Goal: Task Accomplishment & Management: Manage account settings

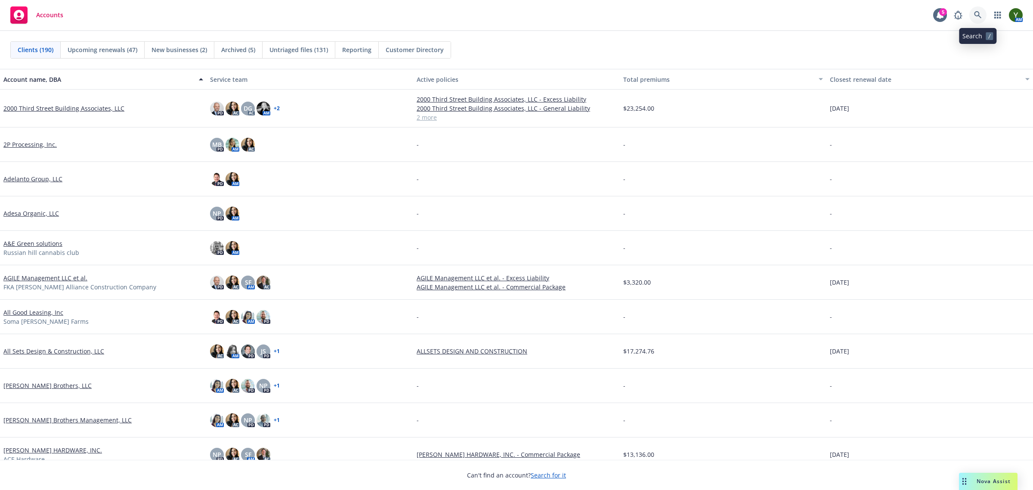
click at [978, 6] on link at bounding box center [977, 14] width 17 height 17
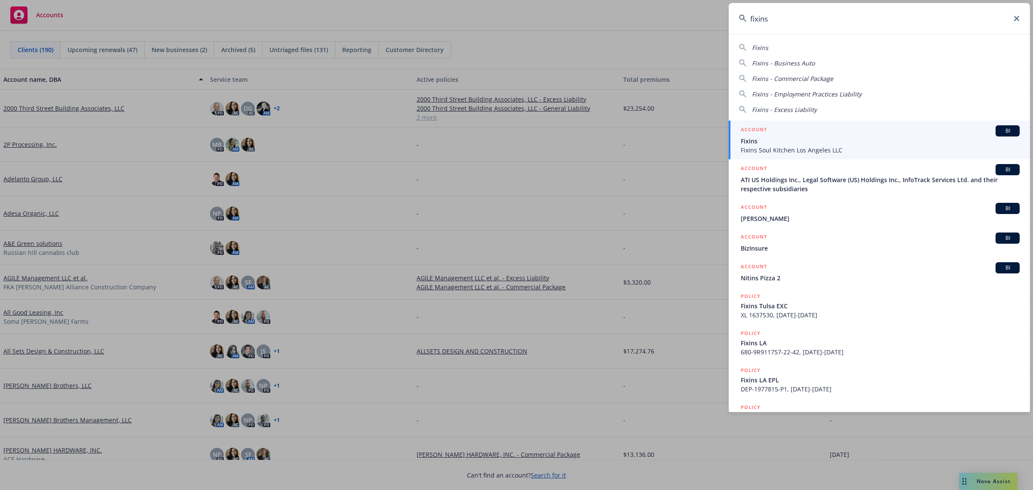
type input "fixins"
drag, startPoint x: 840, startPoint y: 140, endPoint x: 834, endPoint y: 156, distance: 17.4
click at [840, 140] on span "Fixins" at bounding box center [880, 140] width 279 height 9
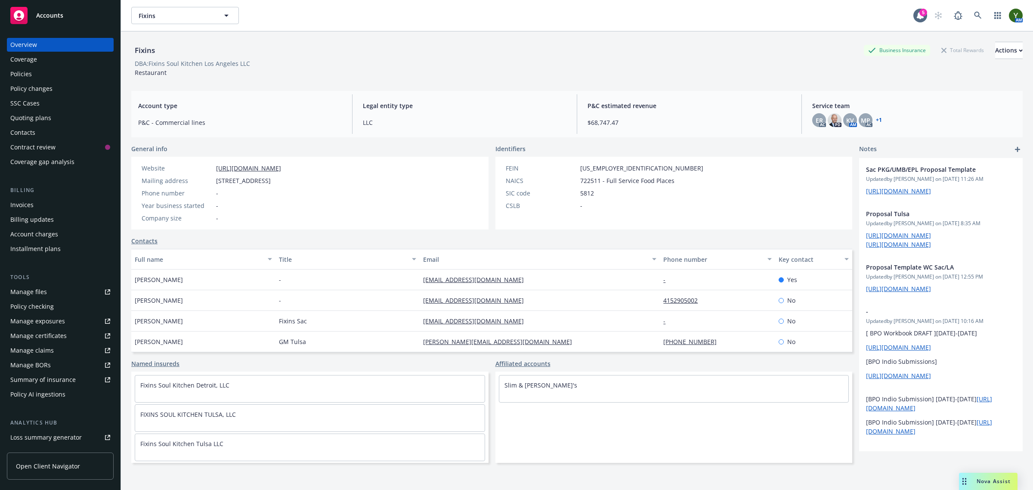
click at [37, 129] on div "Contacts" at bounding box center [60, 133] width 100 height 14
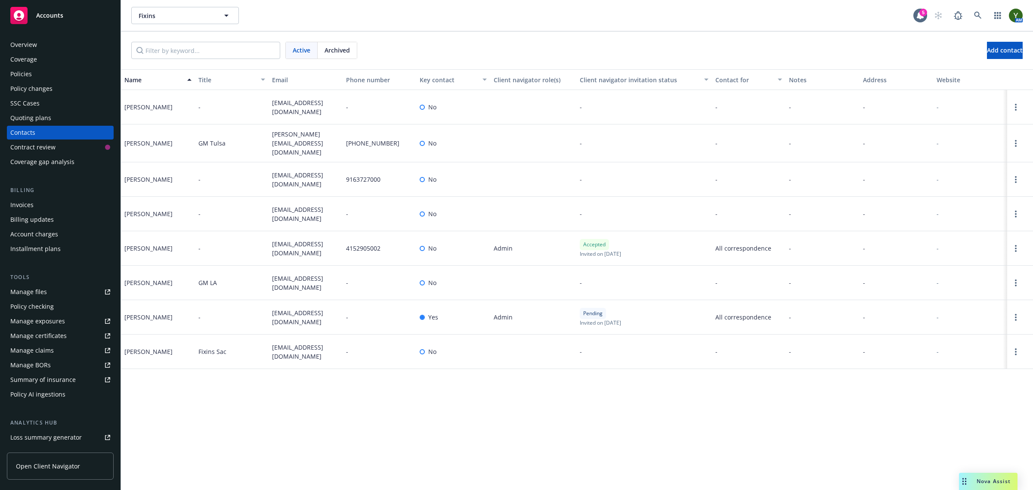
click at [296, 138] on span "dallen@fixinstulsa.com" at bounding box center [305, 143] width 67 height 27
copy span "dallen@fixinstulsa.com"
click at [1015, 140] on icon "Open options" at bounding box center [1016, 143] width 2 height 7
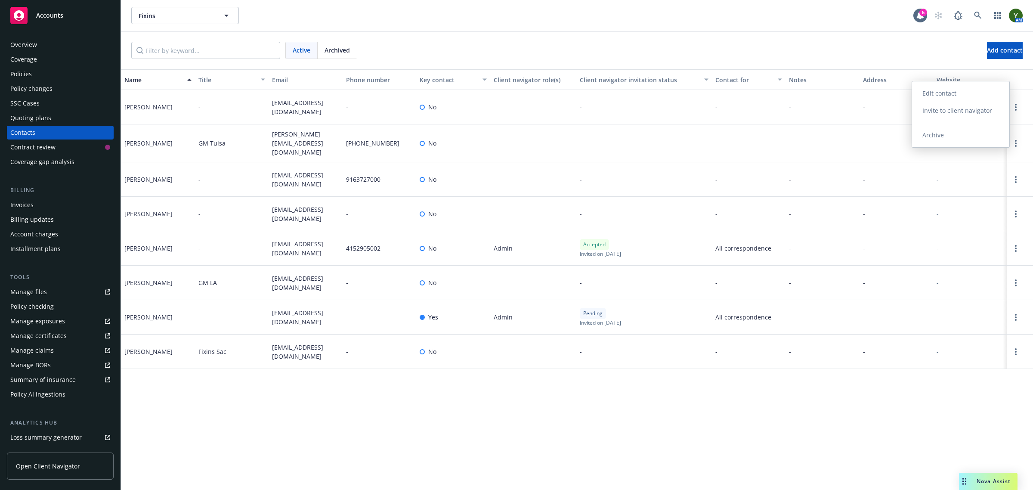
click at [969, 140] on link "Archive" at bounding box center [960, 135] width 97 height 17
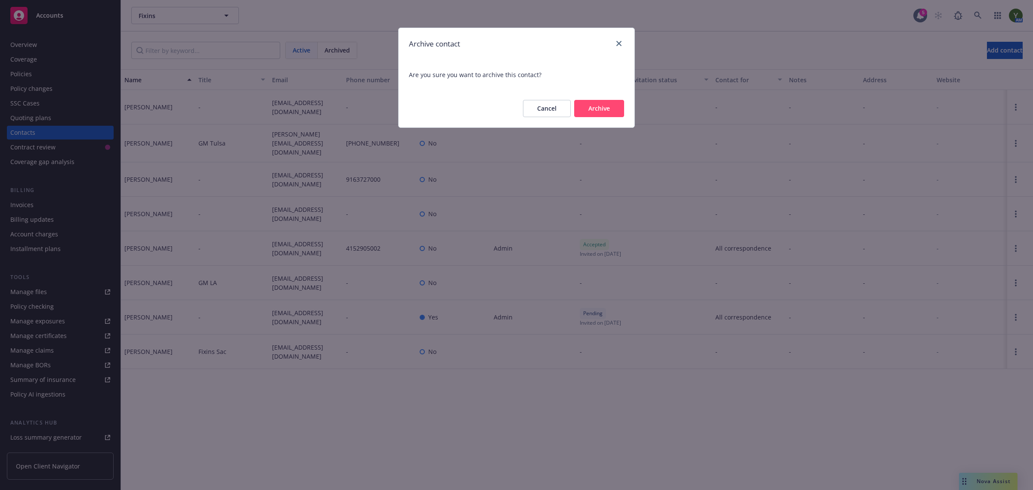
click at [608, 108] on button "Archive" at bounding box center [599, 108] width 50 height 17
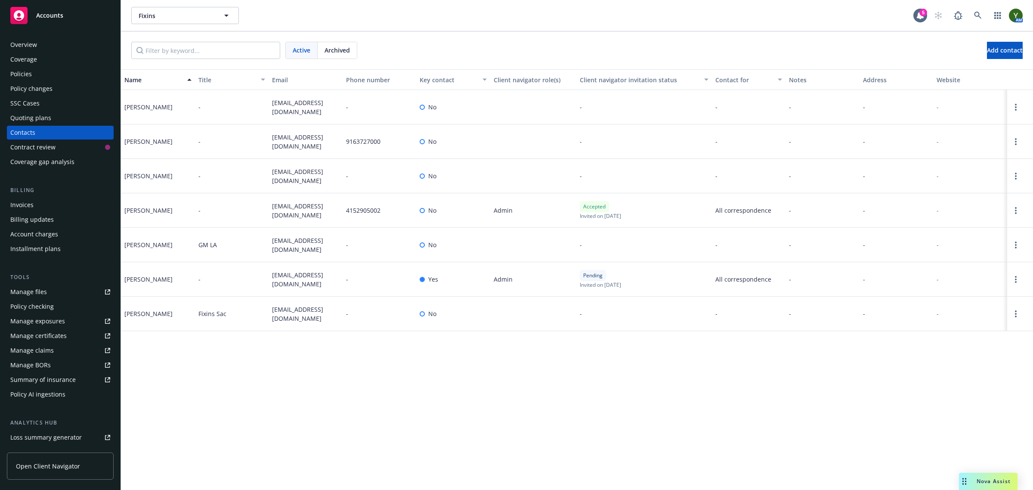
click at [55, 69] on div "Policies" at bounding box center [60, 74] width 100 height 14
click at [185, 53] on input "Filter by keyword..." at bounding box center [205, 50] width 149 height 17
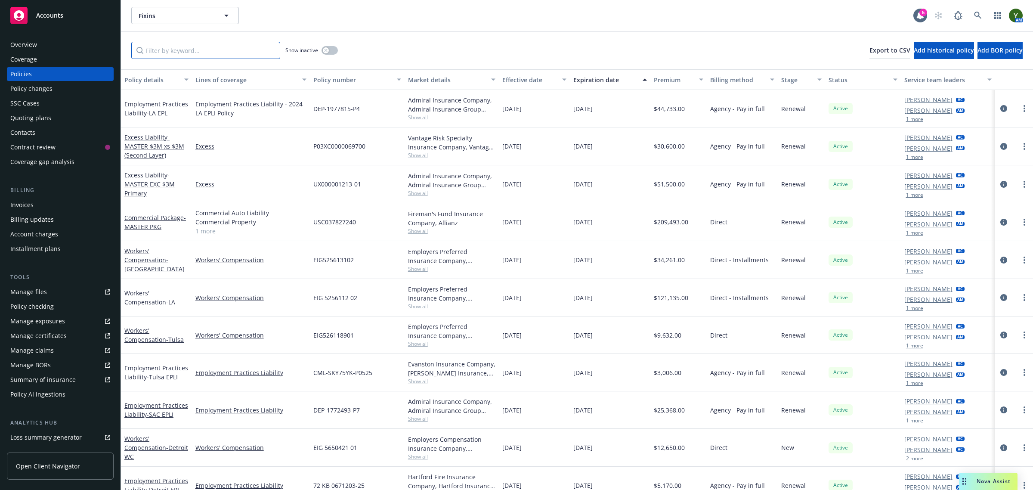
click at [185, 53] on input "Filter by keyword..." at bounding box center [205, 50] width 149 height 17
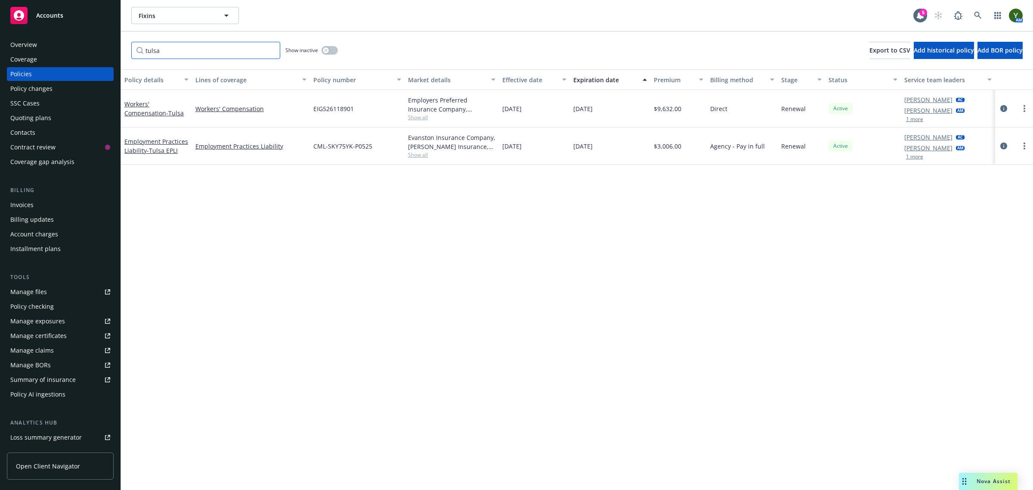
type input "tulsa"
click at [328, 105] on span "EIG526118901" at bounding box center [333, 108] width 40 height 9
copy span "EIG526118901"
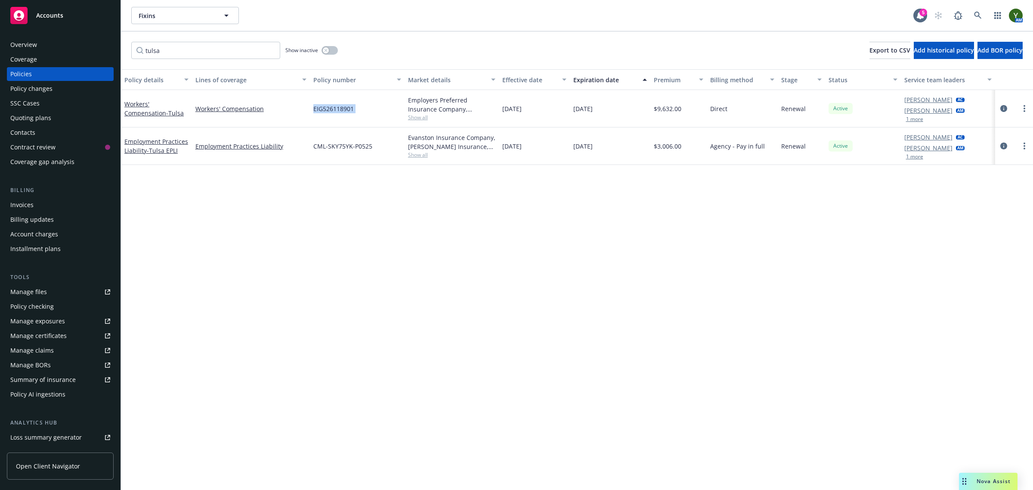
click at [39, 133] on div "Contacts" at bounding box center [60, 133] width 100 height 14
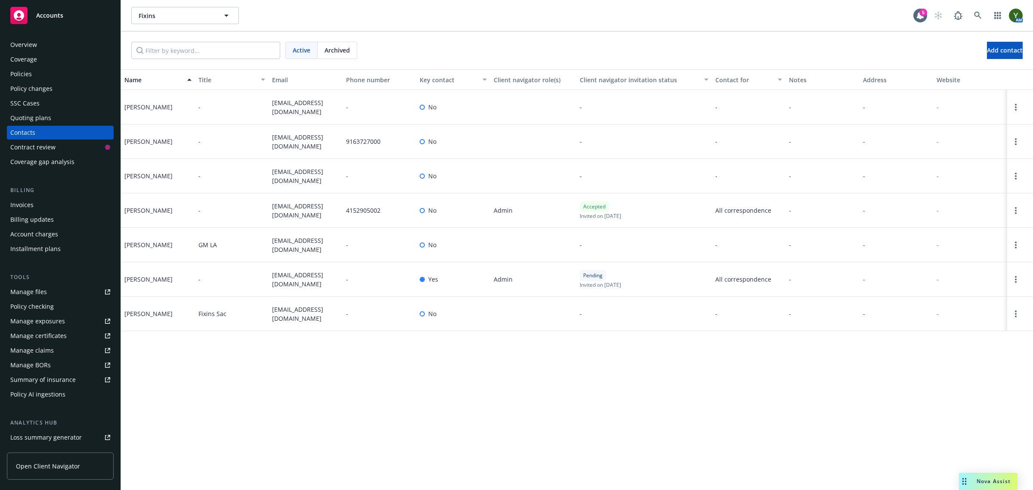
click at [311, 212] on span "jjames@fixins.com" at bounding box center [305, 210] width 67 height 18
copy span "jjames@fixins.com"
click at [973, 483] on div "Nova Assist" at bounding box center [994, 480] width 48 height 7
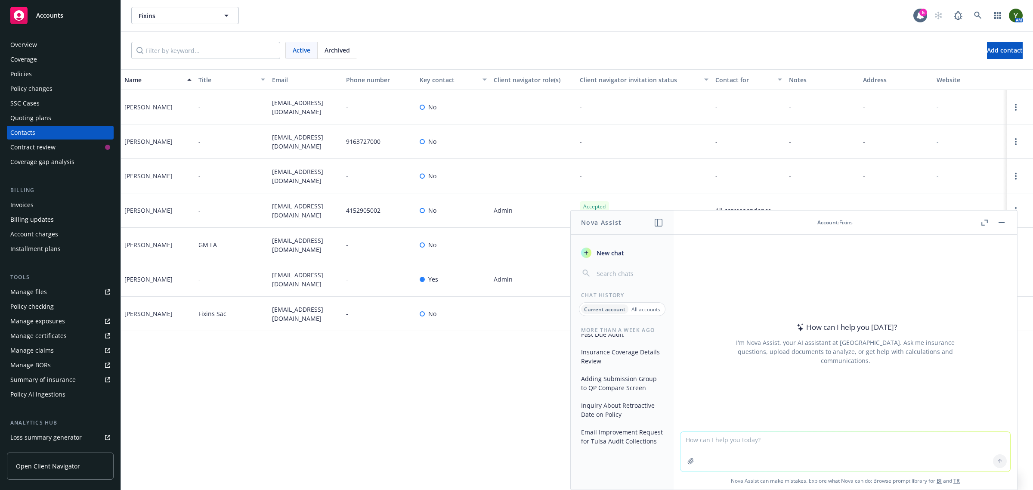
scroll to position [93, 0]
click at [687, 464] on icon "button" at bounding box center [690, 461] width 7 height 7
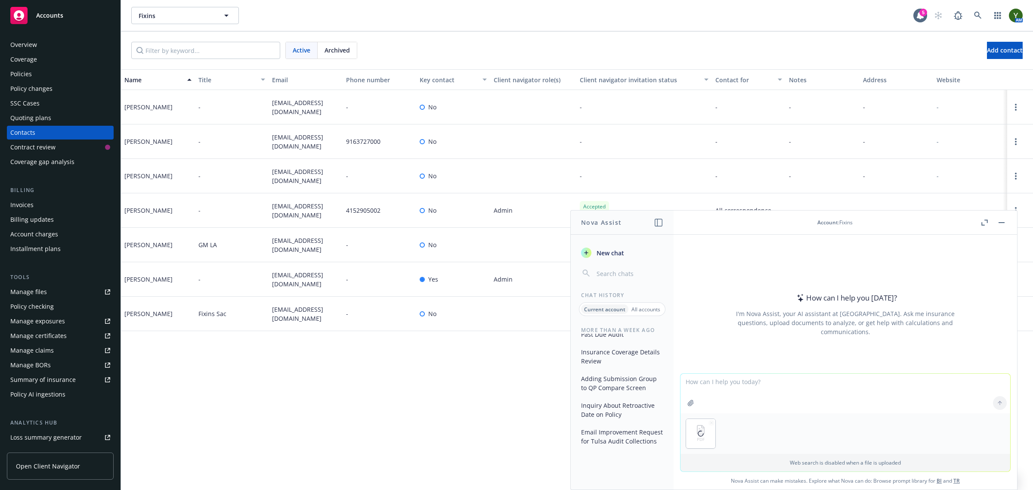
click at [718, 384] on textarea at bounding box center [846, 394] width 330 height 40
click at [743, 382] on textarea "write an email to John about the attached document." at bounding box center [846, 393] width 330 height 40
type textarea "write an email to John (the insured) about the attached document."
drag, startPoint x: 910, startPoint y: 369, endPoint x: 902, endPoint y: 377, distance: 10.7
click at [903, 375] on div "How can I help you today? I'm Nova Assist, your AI assistant at Newfront. Ask m…" at bounding box center [846, 362] width 344 height 255
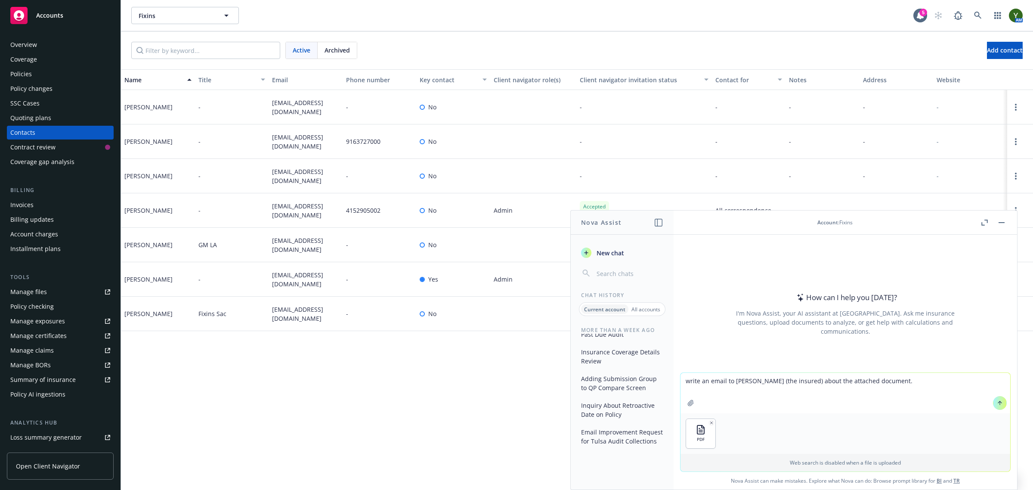
click at [902, 377] on textarea "write an email to John (the insured) about the attached document." at bounding box center [846, 393] width 330 height 40
click at [997, 402] on icon at bounding box center [1000, 403] width 6 height 6
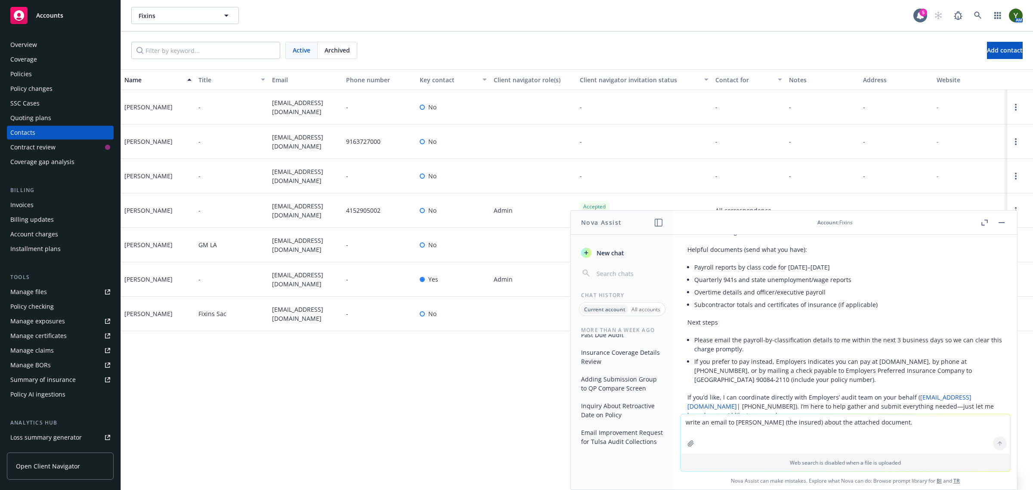
scroll to position [344, 0]
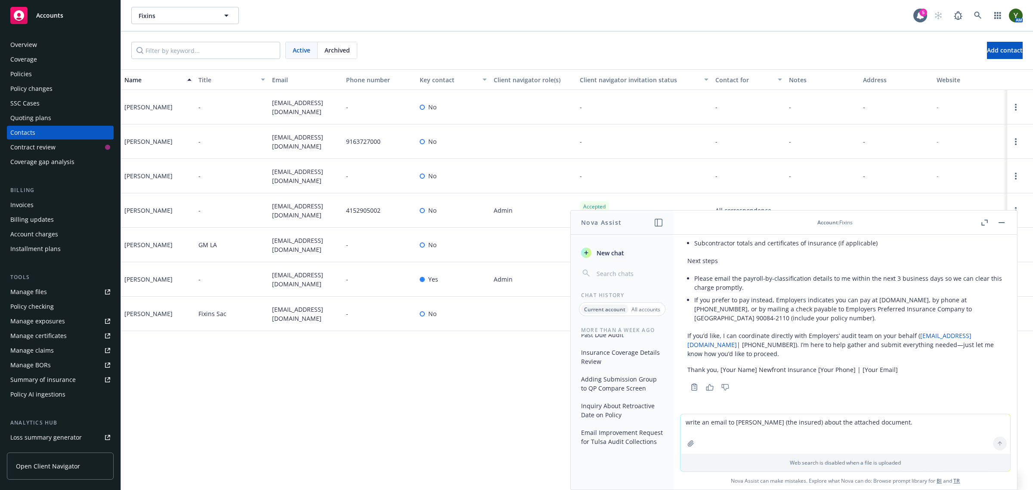
click at [749, 424] on textarea "write an email to John (the insured) about the attached document." at bounding box center [846, 434] width 330 height 40
type textarea "simplify"
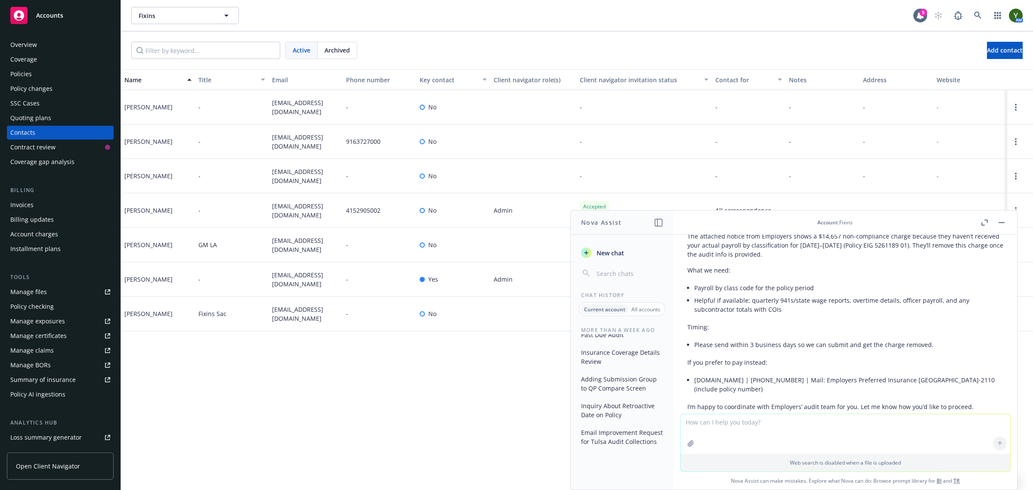
scroll to position [631, 0]
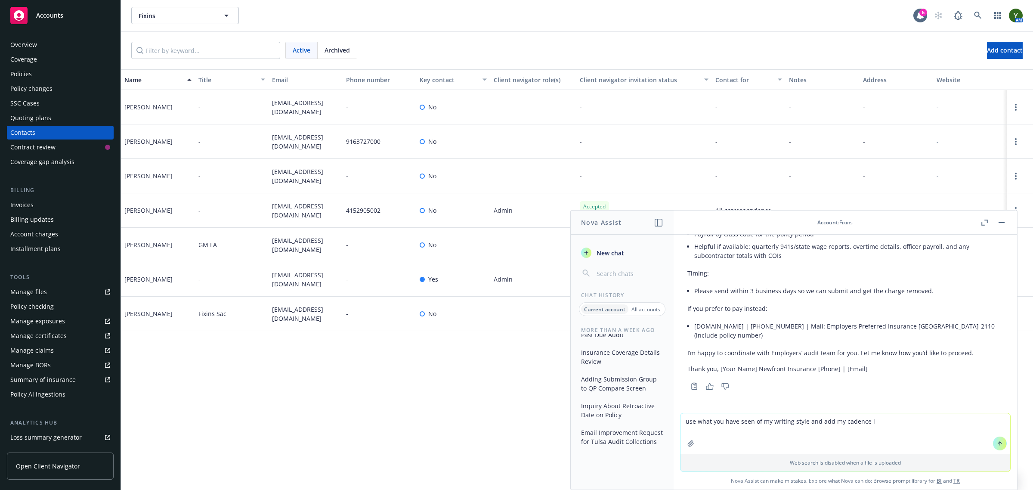
type textarea "use what you have seen of my writing style and add my cadence in"
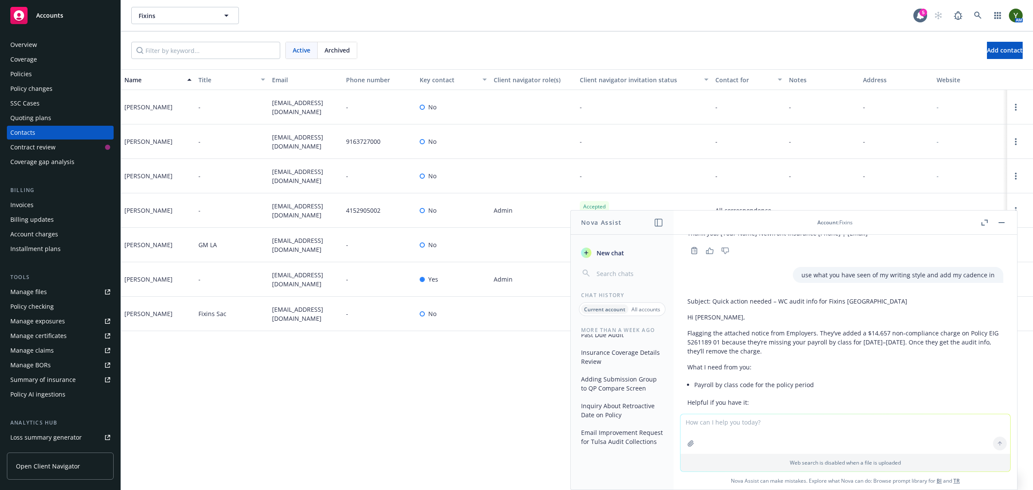
scroll to position [802, 0]
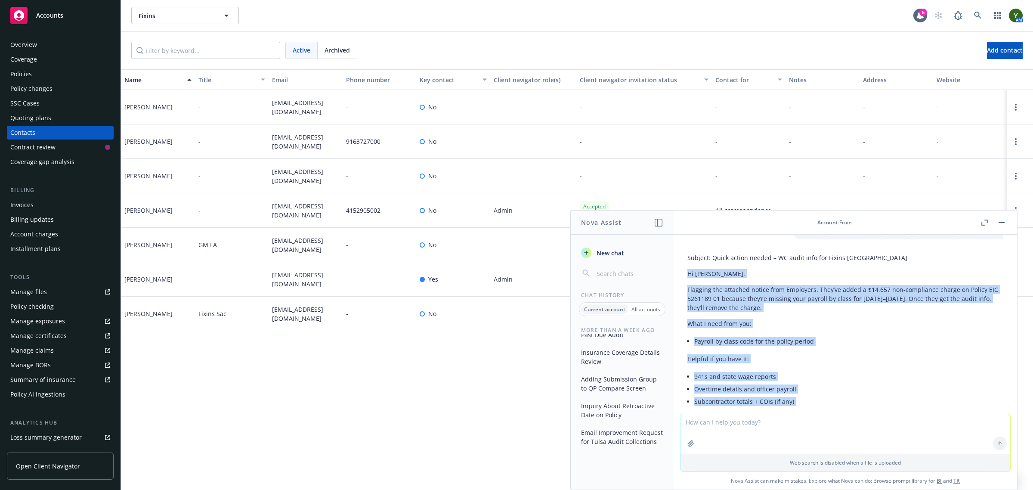
drag, startPoint x: 857, startPoint y: 368, endPoint x: 689, endPoint y: 282, distance: 188.9
click at [689, 282] on div "Subject: Quick action needed – WC audit info for Fixins Tulsa Hi John, Flagging…" at bounding box center [845, 394] width 316 height 289
drag, startPoint x: 689, startPoint y: 282, endPoint x: 702, endPoint y: 287, distance: 14.3
click at [702, 287] on div "Subject: Quick action needed – WC audit info for Fixins Tulsa Hi John, Flagging…" at bounding box center [845, 394] width 316 height 289
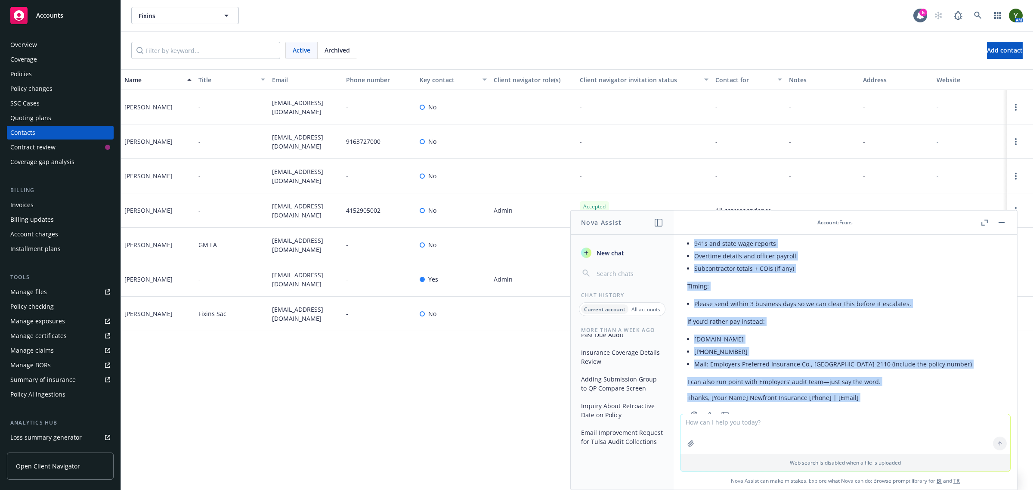
scroll to position [980, 0]
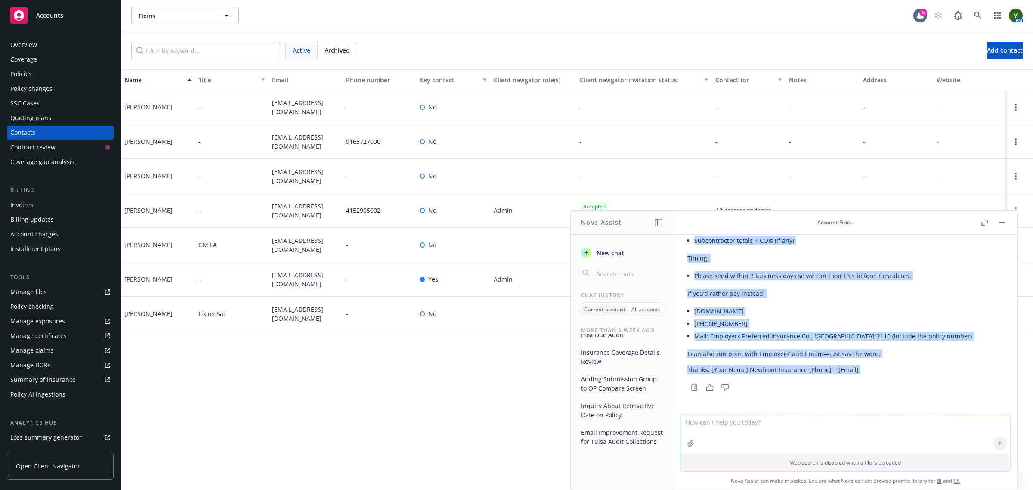
drag, startPoint x: 683, startPoint y: 281, endPoint x: 752, endPoint y: 344, distance: 93.2
click at [752, 344] on div "Subject: Quick action needed – WC audit info for Fixins Tulsa Hi John, Flagging…" at bounding box center [846, 241] width 330 height 304
copy div "Hi John, Flagging the attached notice from Employers. They’ve added a $14,657 n…"
click at [36, 71] on div "Policies" at bounding box center [60, 74] width 100 height 14
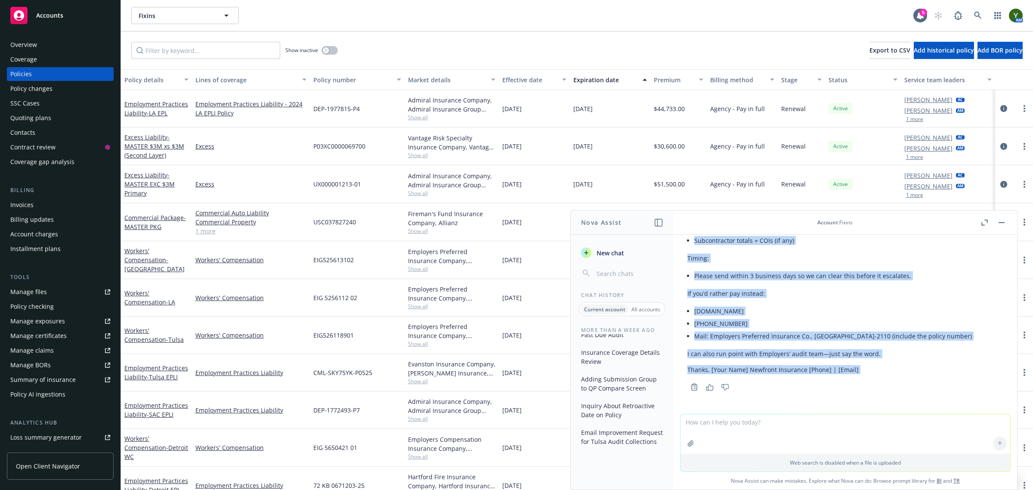
drag, startPoint x: 1002, startPoint y: 218, endPoint x: 782, endPoint y: 210, distance: 220.1
click at [999, 219] on button "button" at bounding box center [1002, 222] width 10 height 10
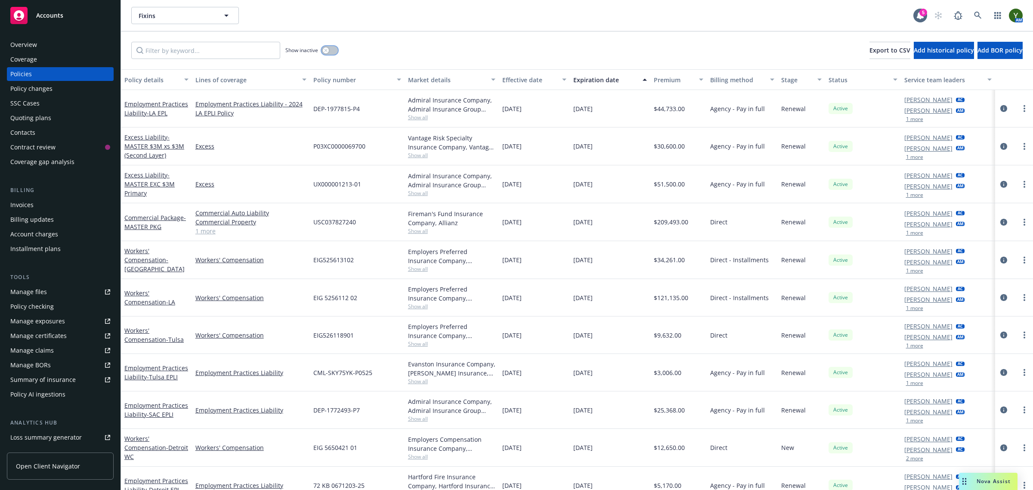
click at [322, 52] on button "button" at bounding box center [330, 50] width 16 height 9
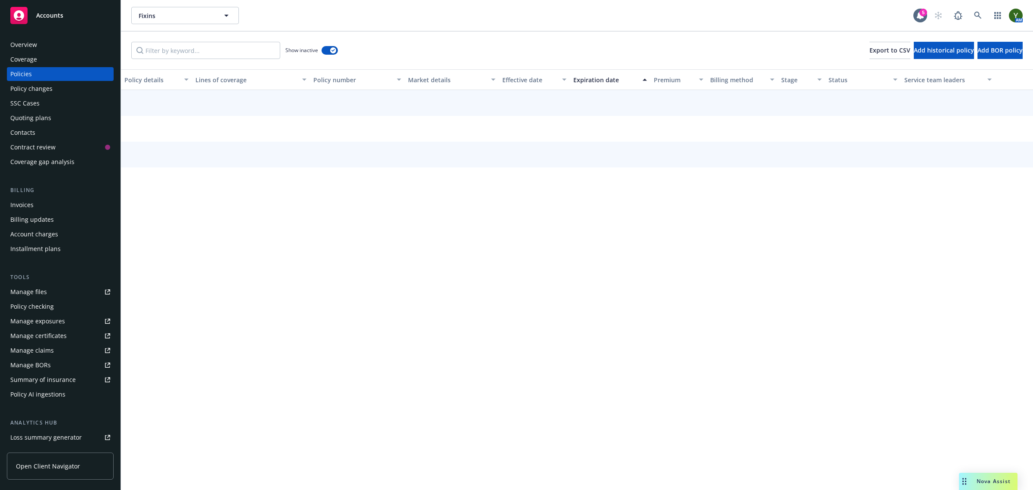
click at [281, 52] on div "Show inactive" at bounding box center [234, 50] width 207 height 17
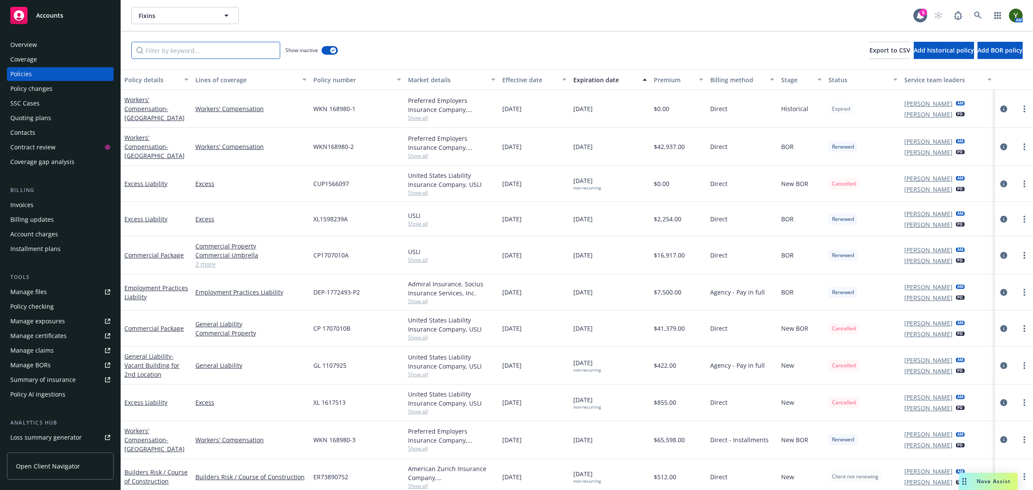
drag, startPoint x: 244, startPoint y: 52, endPoint x: 239, endPoint y: 65, distance: 13.9
click at [241, 53] on input "Filter by keyword..." at bounding box center [205, 50] width 149 height 17
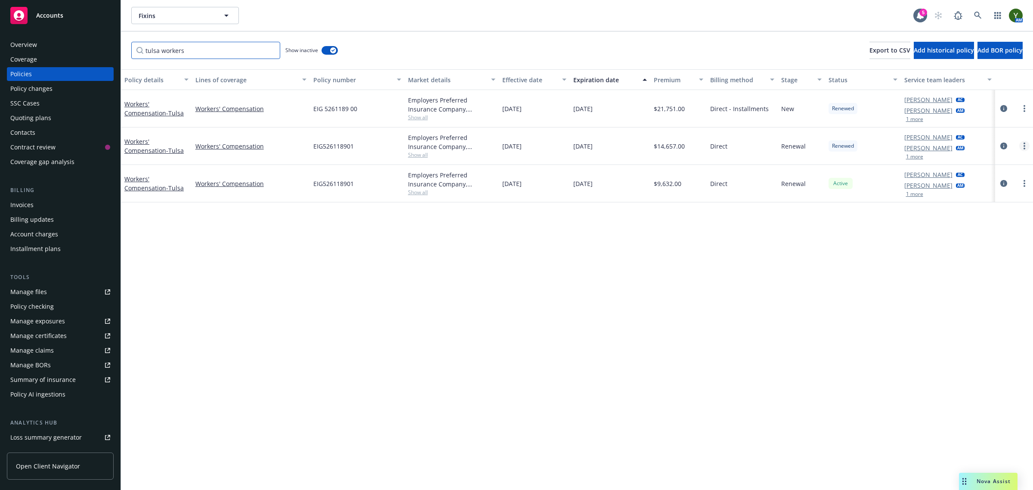
type input "tulsa workers"
click at [1023, 145] on link "more" at bounding box center [1024, 146] width 10 height 10
click at [950, 266] on link "Copy logging email" at bounding box center [979, 266] width 101 height 17
click at [975, 16] on icon at bounding box center [978, 16] width 8 height 8
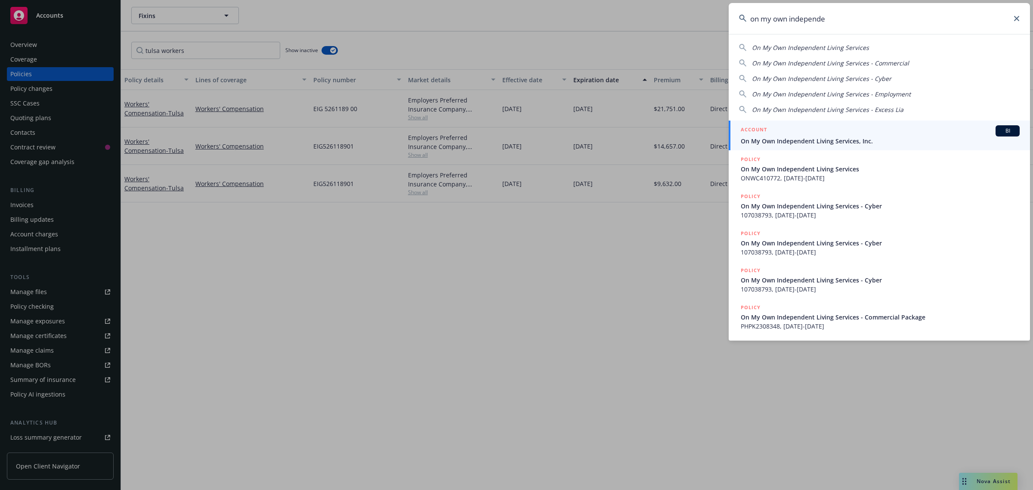
type input "on my own independe"
click at [830, 143] on span "On My Own Independent Living Services, Inc." at bounding box center [880, 140] width 279 height 9
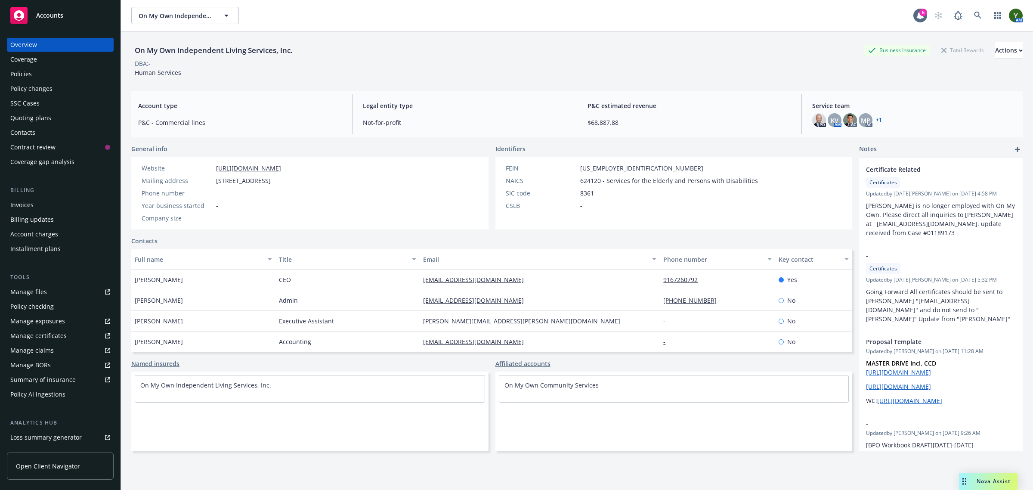
click at [53, 72] on div "Policies" at bounding box center [60, 74] width 100 height 14
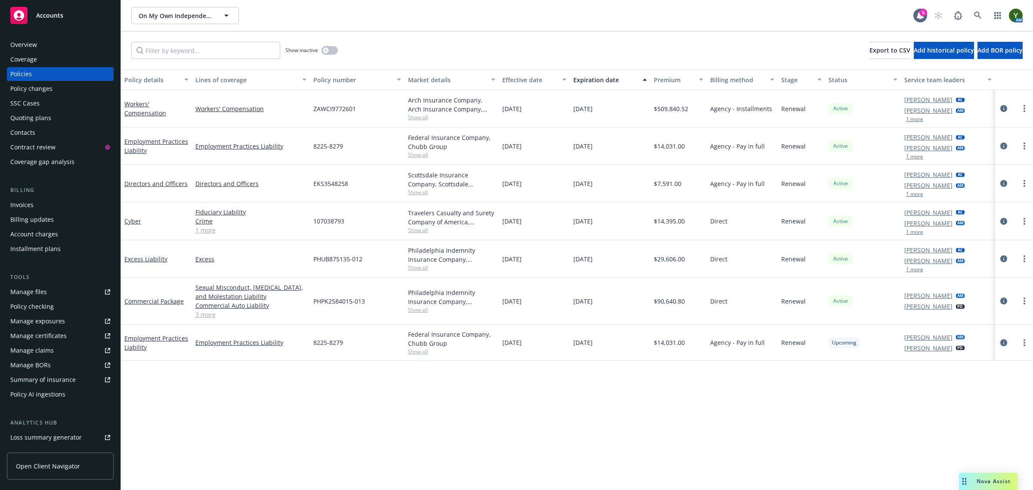
click at [1004, 343] on icon "circleInformation" at bounding box center [1003, 342] width 7 height 7
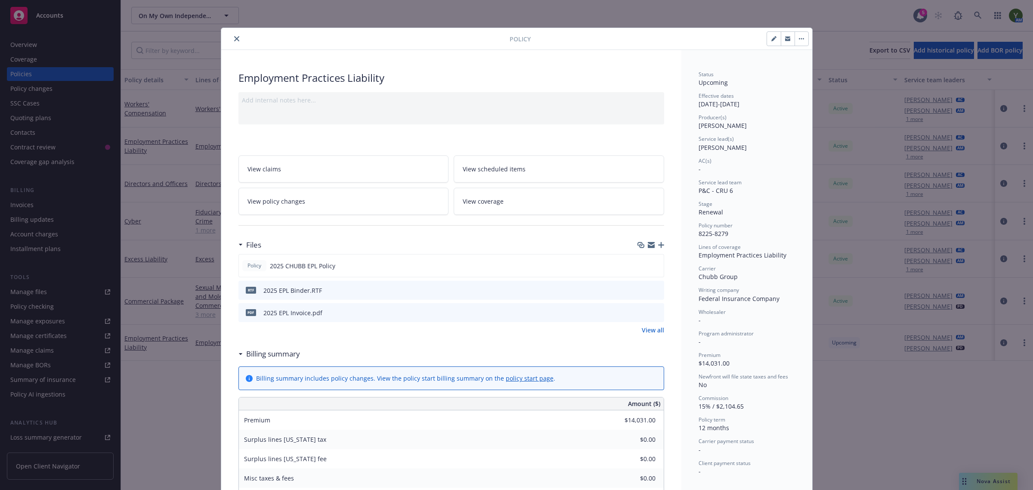
click at [799, 38] on icon "button" at bounding box center [801, 39] width 5 height 2
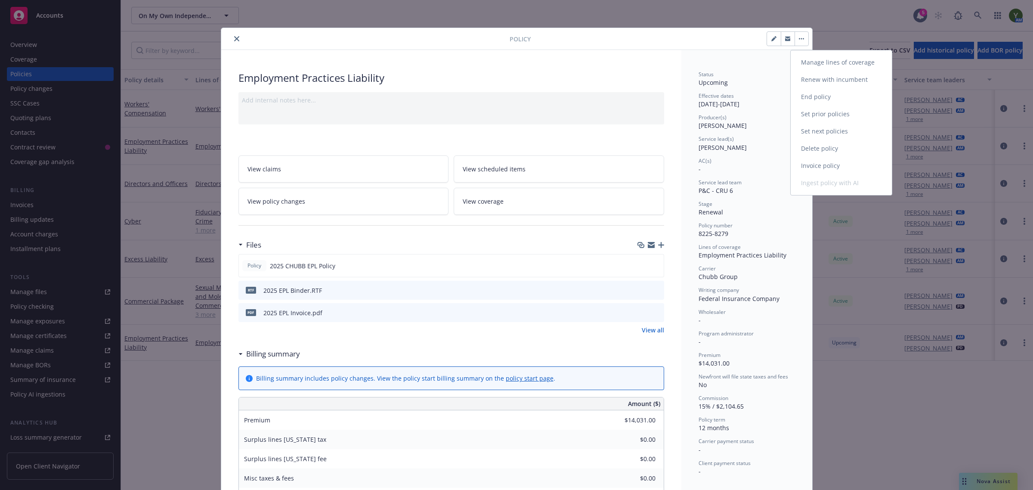
click at [801, 167] on link "Invoice policy" at bounding box center [841, 165] width 101 height 17
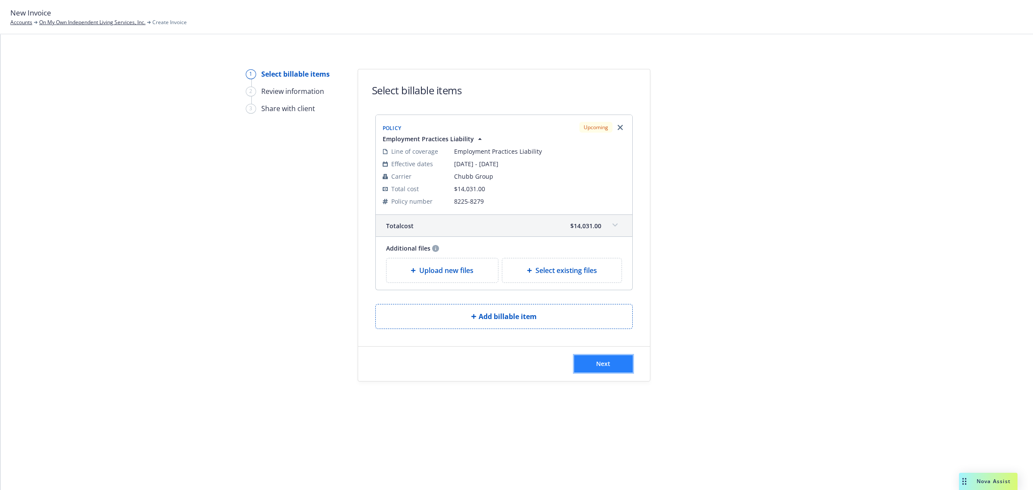
click at [614, 362] on button "Next" at bounding box center [603, 363] width 59 height 17
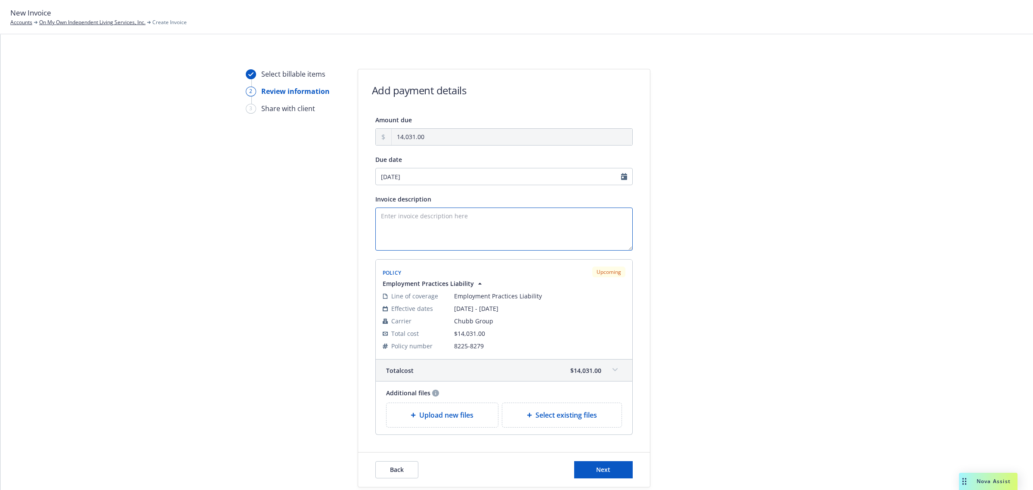
click at [423, 217] on textarea "Invoice description" at bounding box center [503, 228] width 257 height 43
type textarea "2025 EPL Policy Renewal Premium"
click at [77, 25] on link "On My Own Independent Living Services, Inc." at bounding box center [92, 23] width 106 height 8
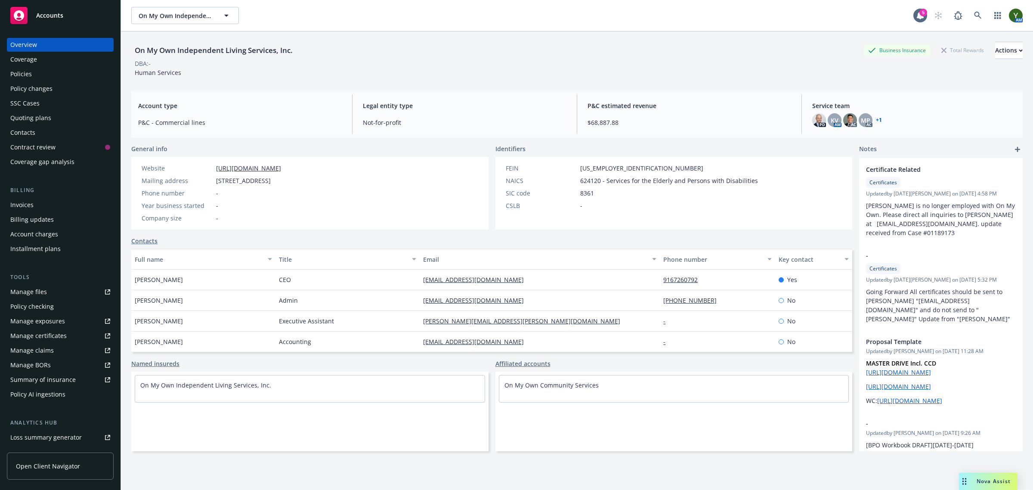
click at [11, 205] on div "Invoices" at bounding box center [21, 205] width 23 height 14
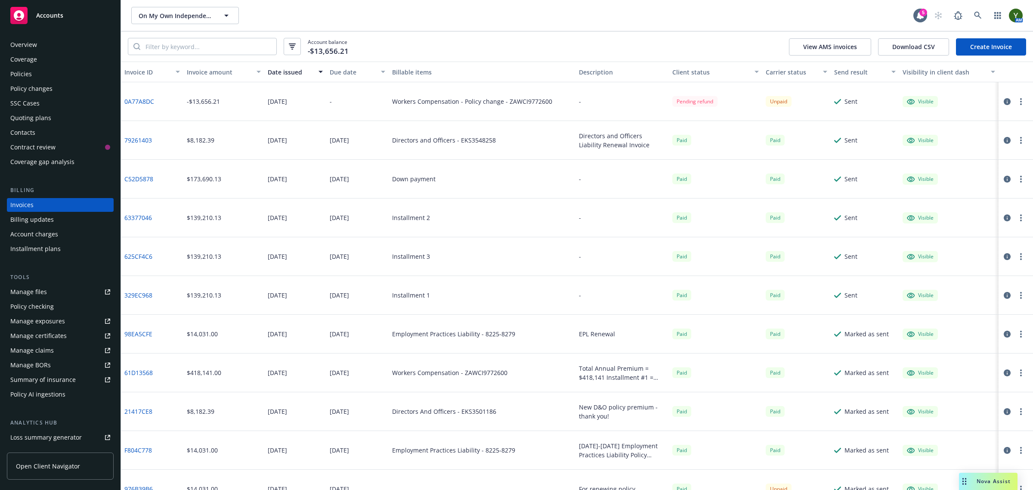
click at [46, 77] on div "Policies" at bounding box center [60, 74] width 100 height 14
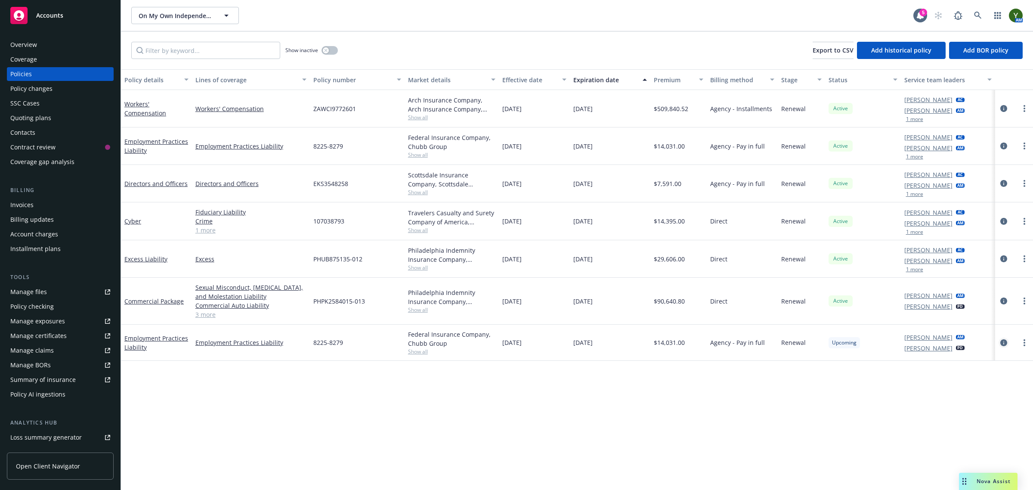
click at [1006, 339] on link "circleInformation" at bounding box center [1004, 342] width 10 height 10
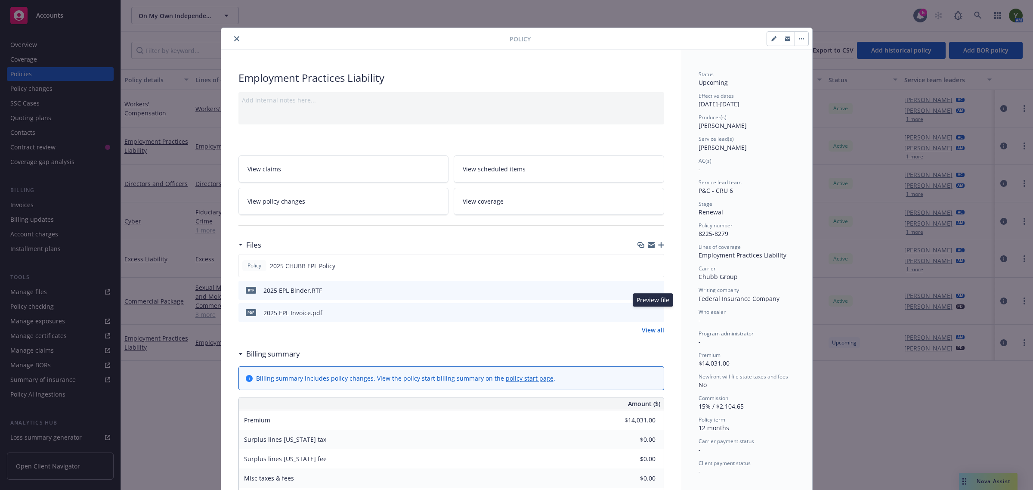
click at [652, 313] on icon "preview file" at bounding box center [656, 312] width 8 height 6
click at [801, 40] on button "button" at bounding box center [802, 39] width 14 height 14
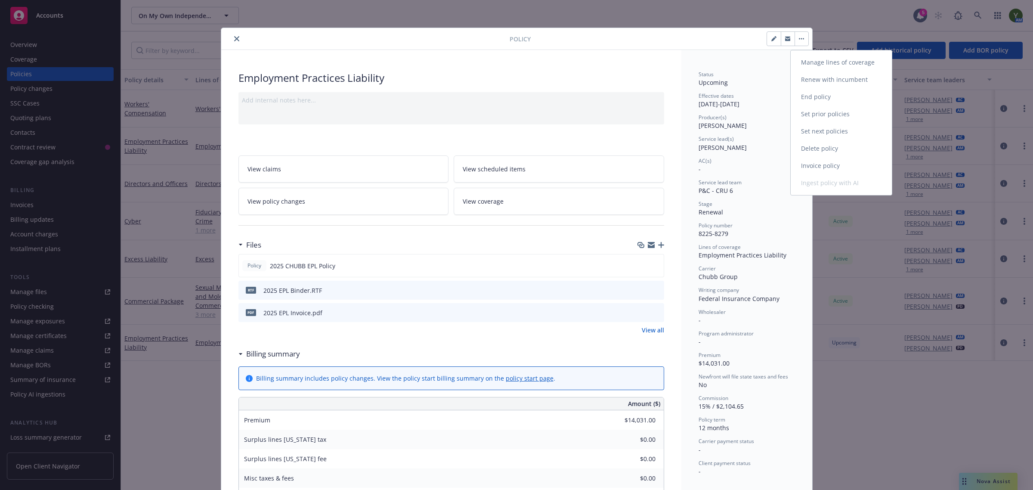
click at [808, 162] on link "Invoice policy" at bounding box center [841, 165] width 101 height 17
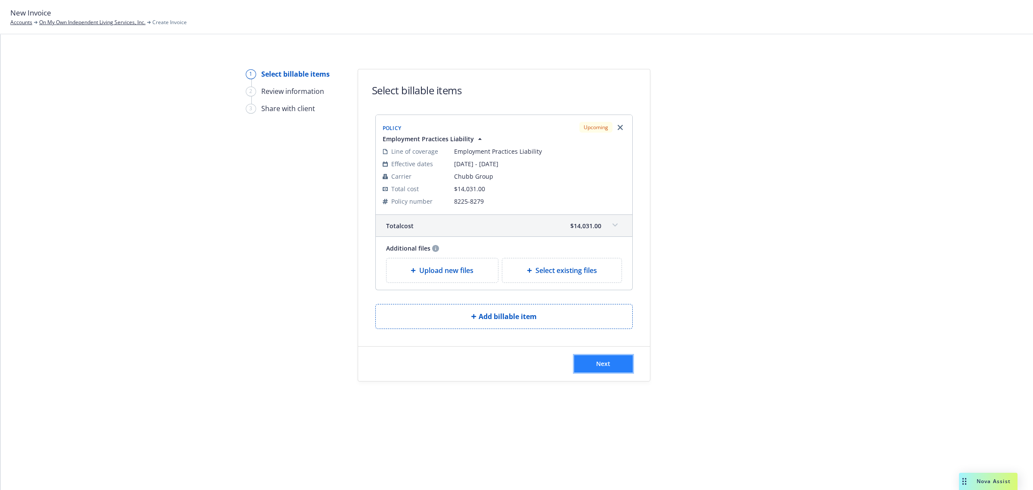
click at [618, 364] on button "Next" at bounding box center [603, 363] width 59 height 17
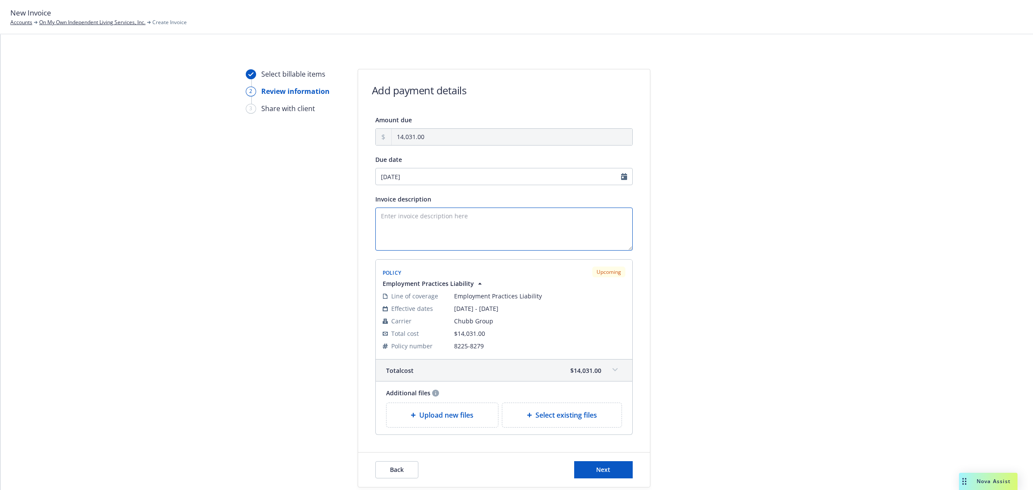
click at [438, 225] on textarea "Invoice description" at bounding box center [503, 228] width 257 height 43
type textarea "2025 EPL Renewal Premium"
click at [586, 463] on button "Next" at bounding box center [603, 469] width 59 height 17
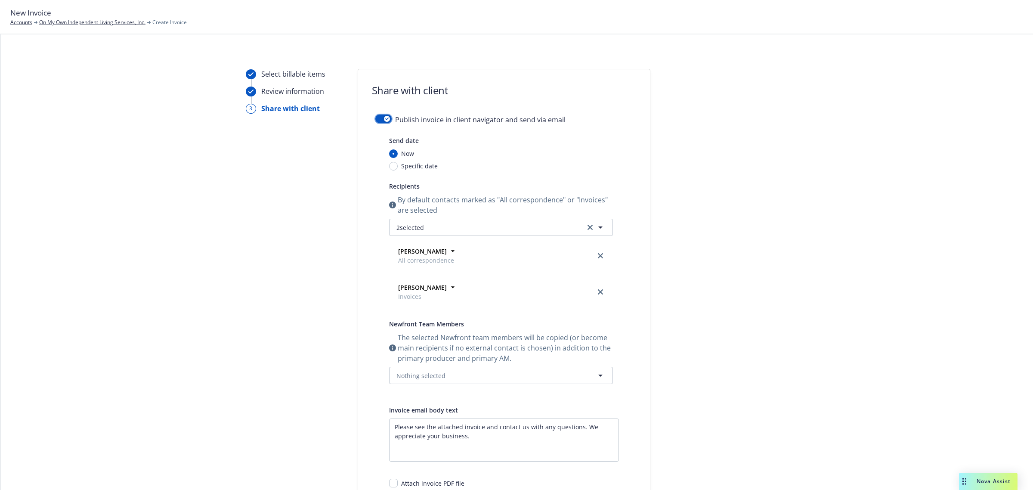
click at [378, 121] on button "button" at bounding box center [383, 119] width 16 height 9
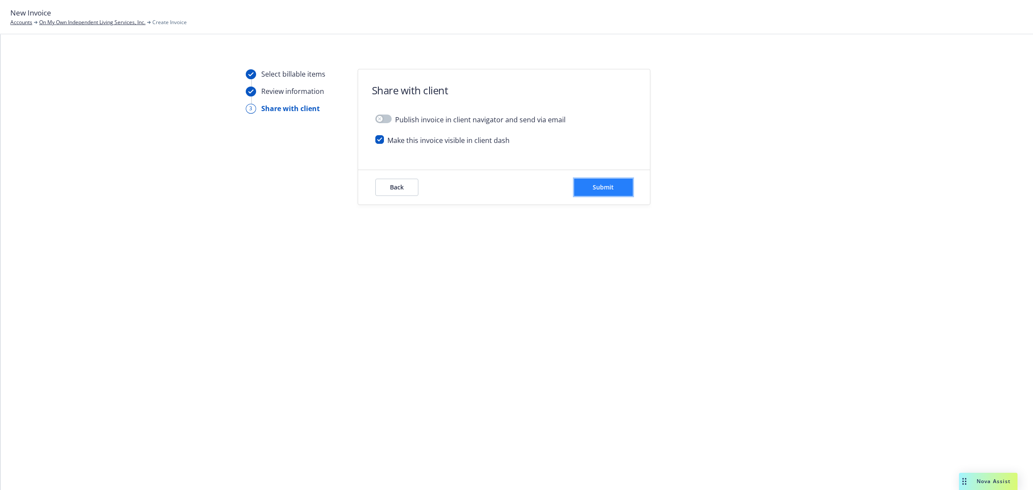
click at [588, 188] on button "Submit" at bounding box center [603, 187] width 59 height 17
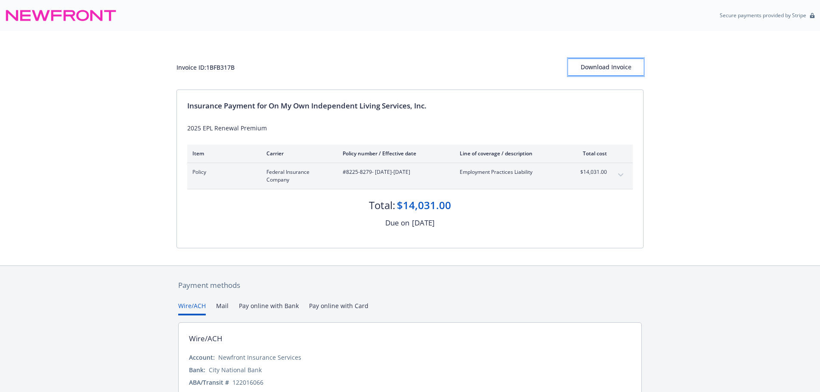
click at [613, 66] on div "Download Invoice" at bounding box center [605, 67] width 75 height 16
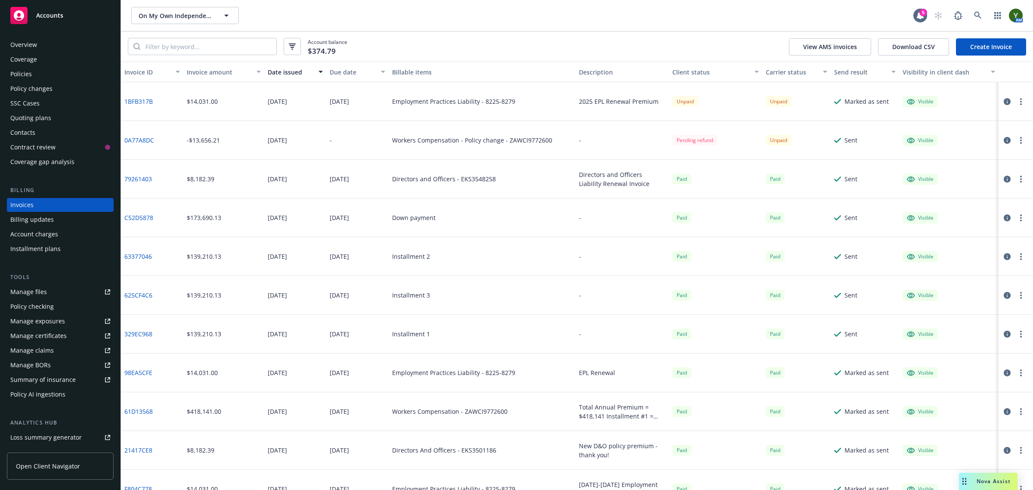
click at [33, 75] on div "Policies" at bounding box center [60, 74] width 100 height 14
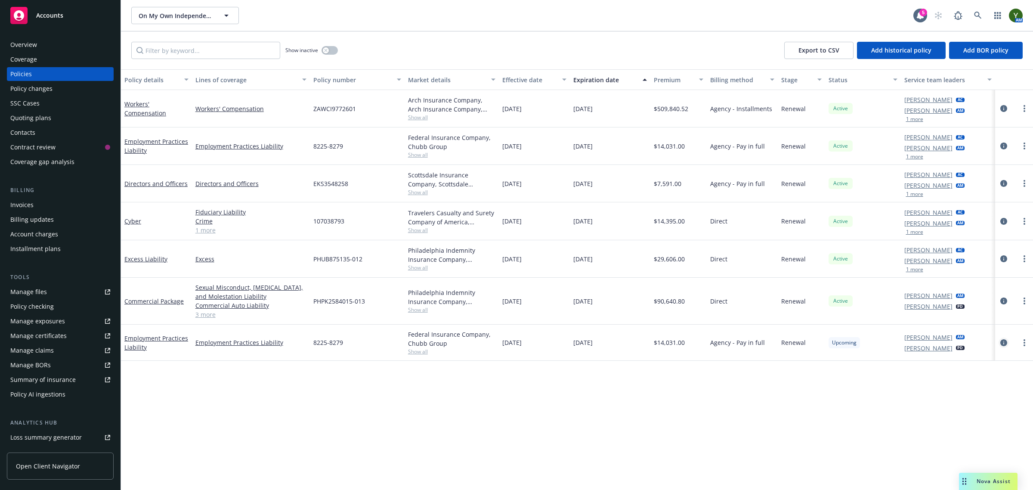
click at [1006, 341] on icon "circleInformation" at bounding box center [1003, 342] width 7 height 7
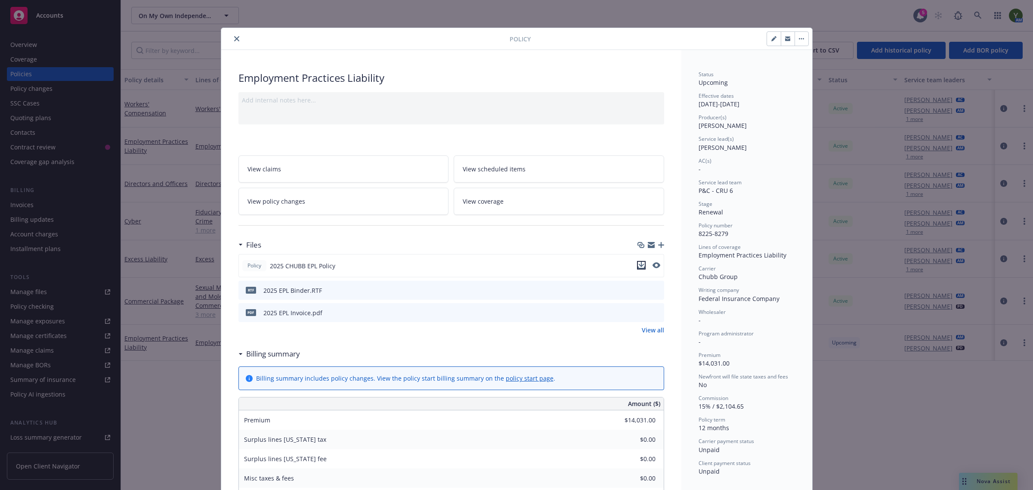
click at [638, 267] on icon "download file" at bounding box center [641, 265] width 7 height 7
drag, startPoint x: 782, startPoint y: 37, endPoint x: 732, endPoint y: 47, distance: 51.5
click at [785, 37] on icon "button" at bounding box center [787, 38] width 5 height 5
click at [20, 136] on div "Policy Employment Practices Liability Add internal notes here... View claims Vi…" at bounding box center [516, 245] width 1033 height 490
click at [20, 134] on div "Policy Employment Practices Liability Add internal notes here... View claims Vi…" at bounding box center [516, 245] width 1033 height 490
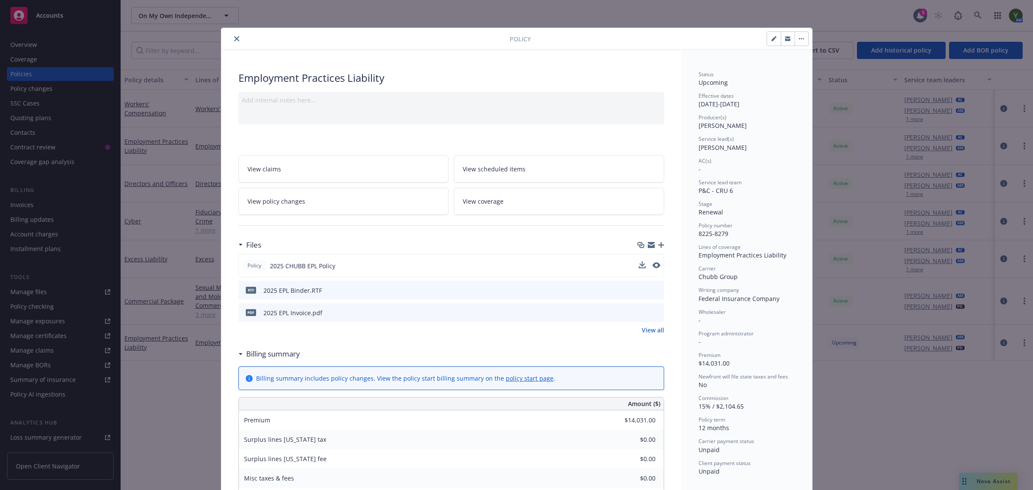
click at [232, 35] on button "close" at bounding box center [237, 39] width 10 height 10
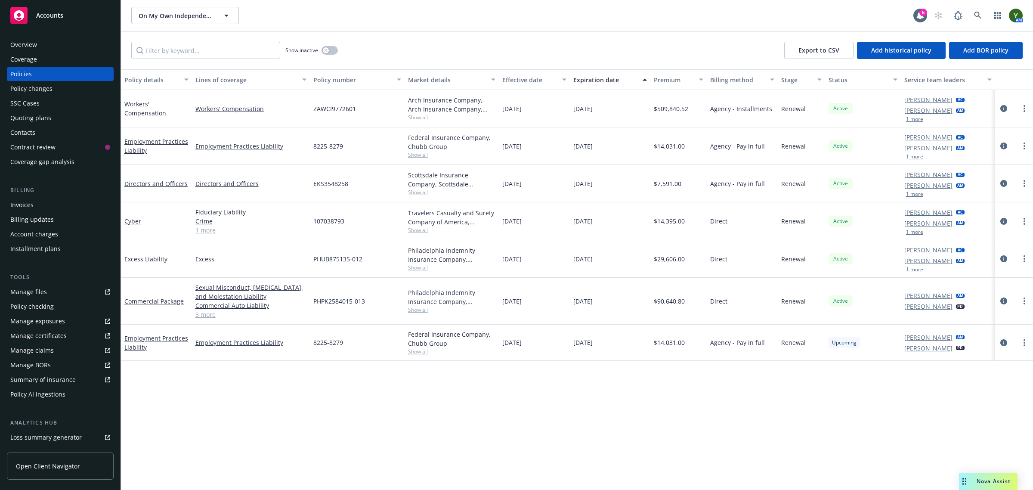
click at [34, 128] on div "Contacts" at bounding box center [22, 133] width 25 height 14
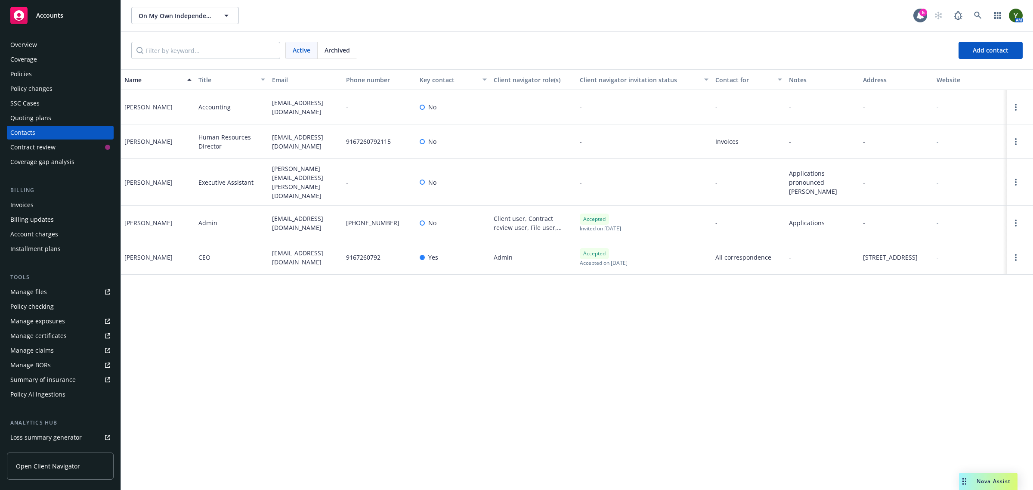
click at [285, 248] on span "[EMAIL_ADDRESS][DOMAIN_NAME]" at bounding box center [305, 257] width 67 height 18
copy span "[EMAIL_ADDRESS][DOMAIN_NAME]"
click at [291, 169] on span "[PERSON_NAME][EMAIL_ADDRESS][PERSON_NAME][DOMAIN_NAME]" at bounding box center [305, 182] width 67 height 36
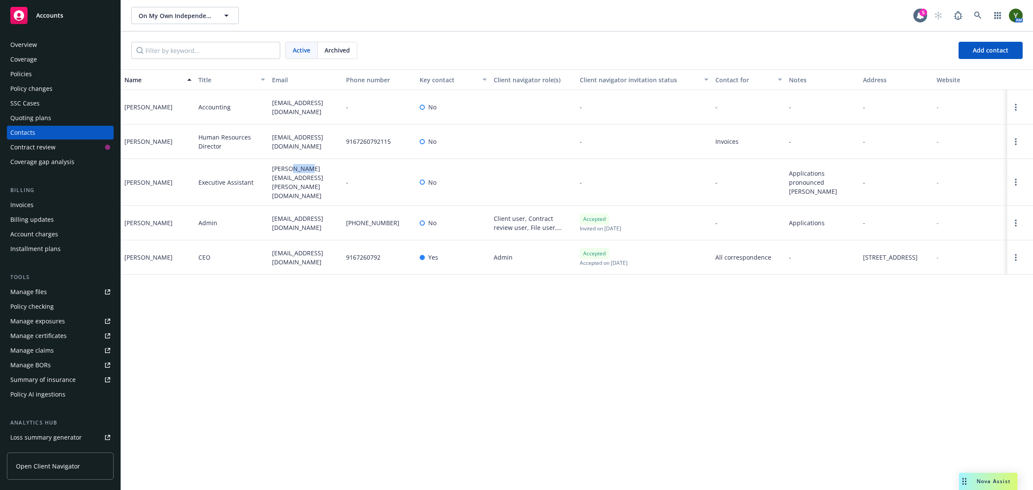
click at [291, 169] on span "[PERSON_NAME][EMAIL_ADDRESS][PERSON_NAME][DOMAIN_NAME]" at bounding box center [305, 182] width 67 height 36
copy span "[PERSON_NAME][EMAIL_ADDRESS][PERSON_NAME][DOMAIN_NAME]"
click at [39, 41] on div "Overview" at bounding box center [60, 45] width 100 height 14
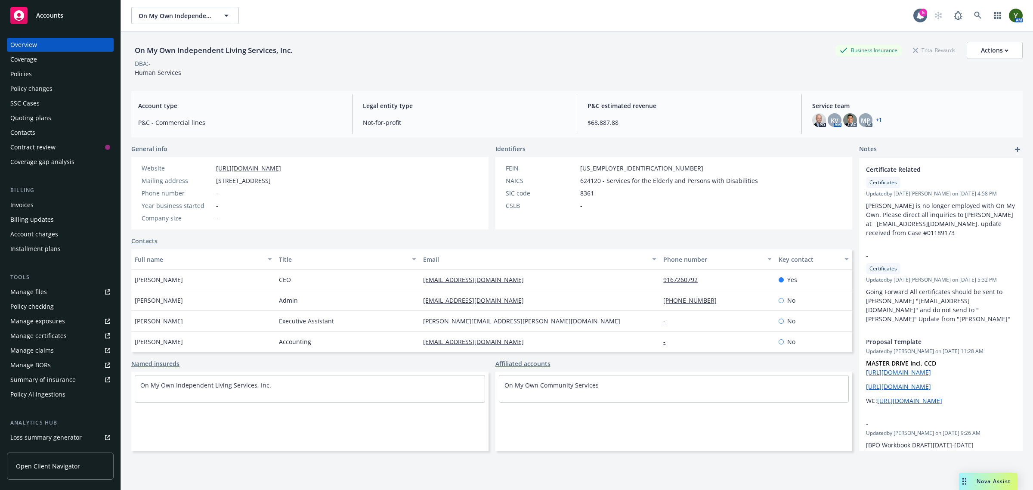
click at [186, 46] on div "On My Own Independent Living Services, Inc." at bounding box center [213, 50] width 165 height 11
copy div "On My Own Independent Living Services, Inc."
click at [974, 16] on icon at bounding box center [978, 16] width 8 height 8
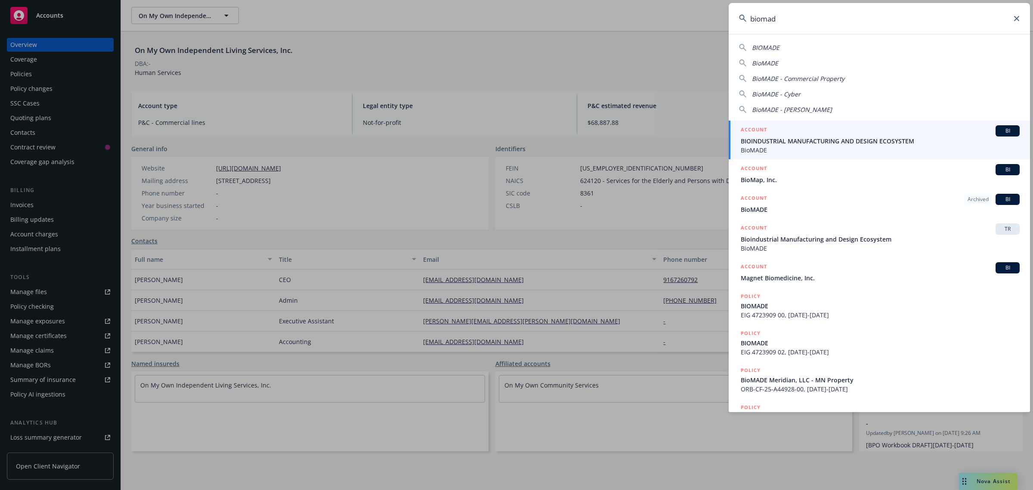
type input "biomad"
click at [774, 141] on span "BIOINDUSTRIAL MANUFACTURING AND DESIGN ECOSYSTEM" at bounding box center [880, 140] width 279 height 9
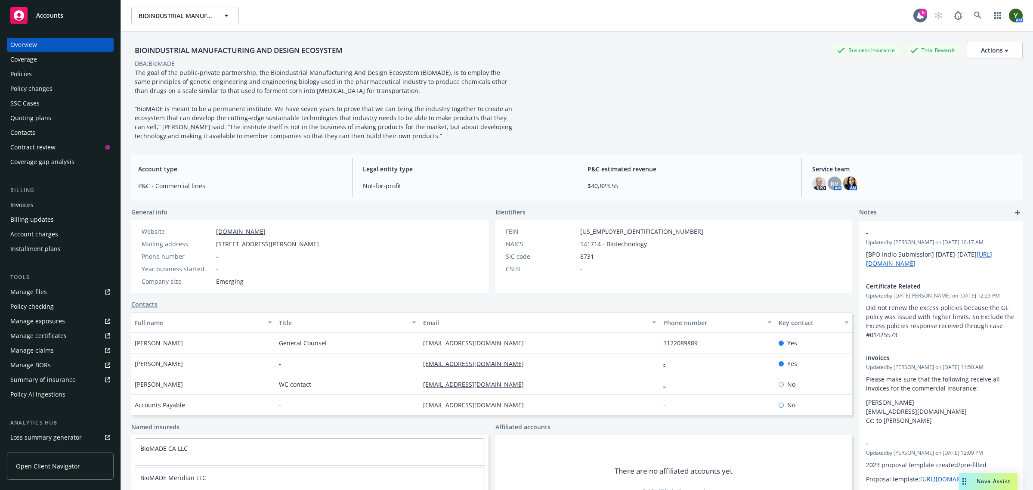
click at [14, 72] on div "Policies" at bounding box center [21, 74] width 22 height 14
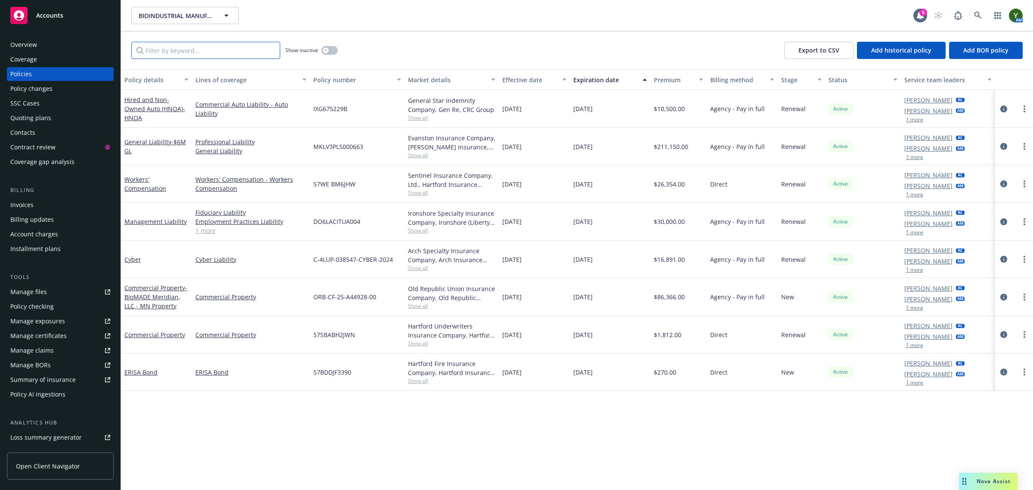
click at [173, 44] on input "Filter by keyword..." at bounding box center [205, 50] width 149 height 17
paste input "MKLV3PLS000663"
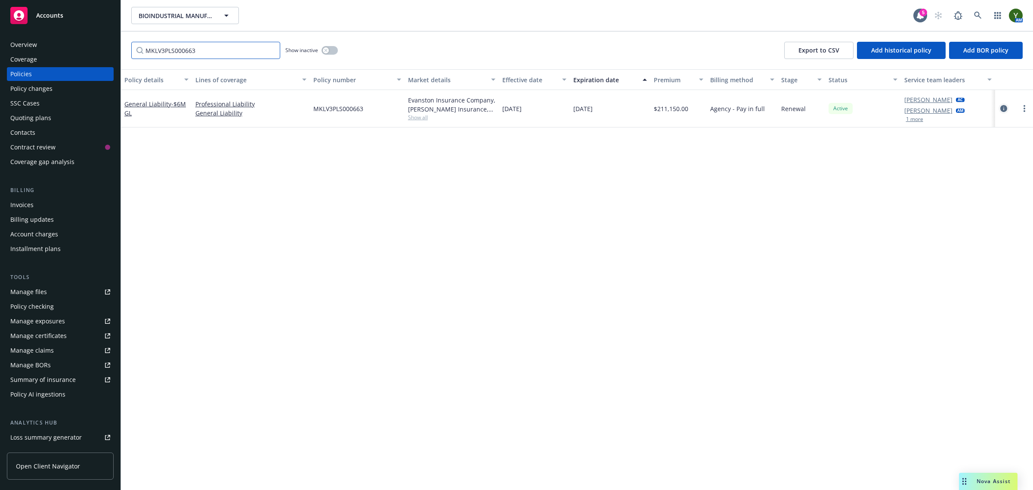
type input "MKLV3PLS000663"
click at [1004, 108] on icon "circleInformation" at bounding box center [1003, 108] width 7 height 7
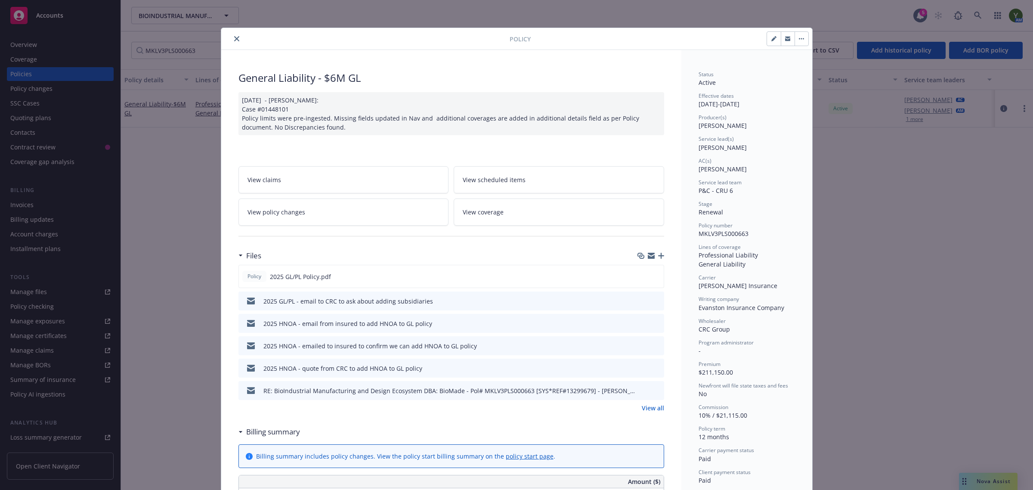
click at [370, 222] on link "View policy changes" at bounding box center [343, 211] width 210 height 27
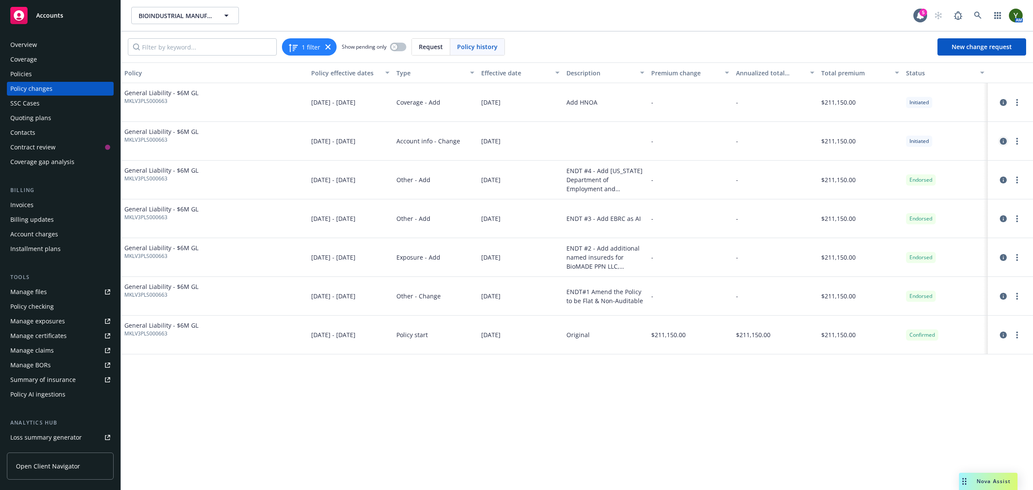
click at [1003, 138] on icon "circleInformation" at bounding box center [1003, 141] width 7 height 7
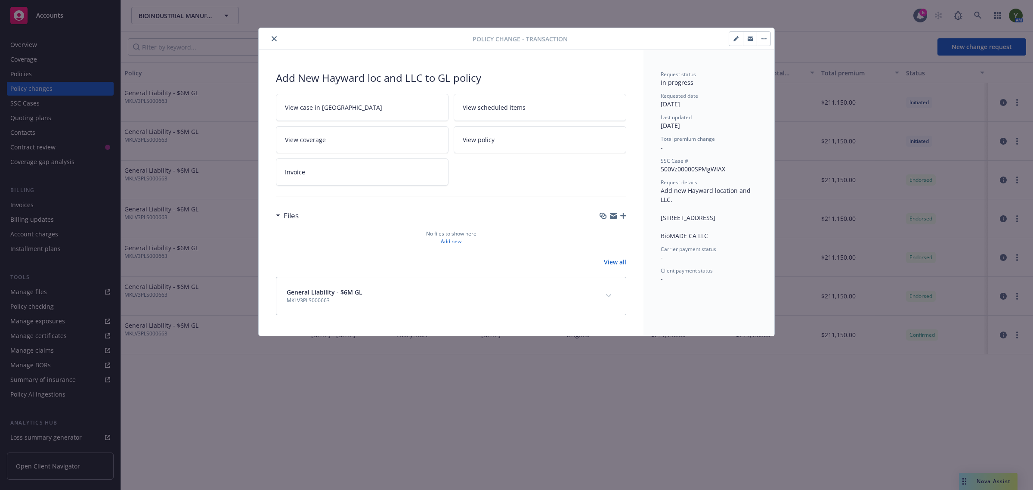
click at [276, 37] on icon "close" at bounding box center [274, 38] width 5 height 5
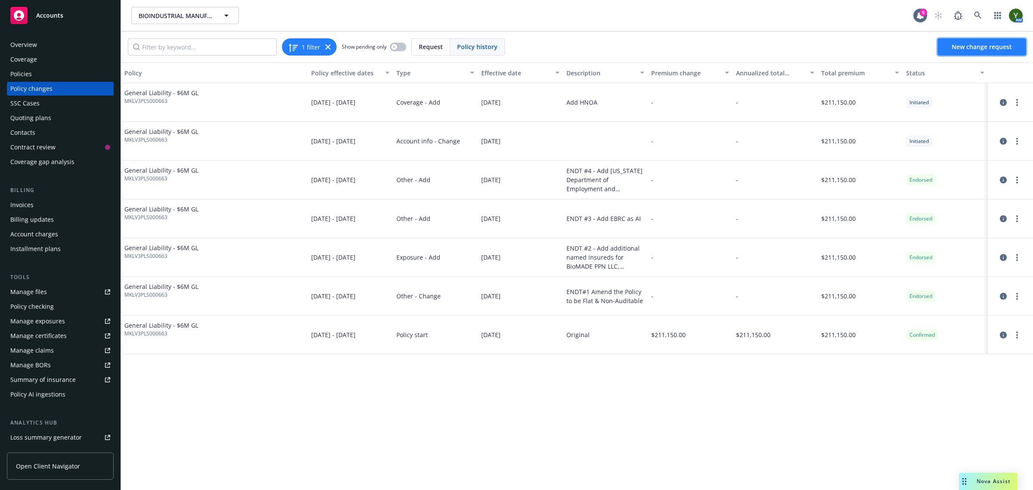
click at [960, 50] on span "New change request" at bounding box center [982, 47] width 60 height 8
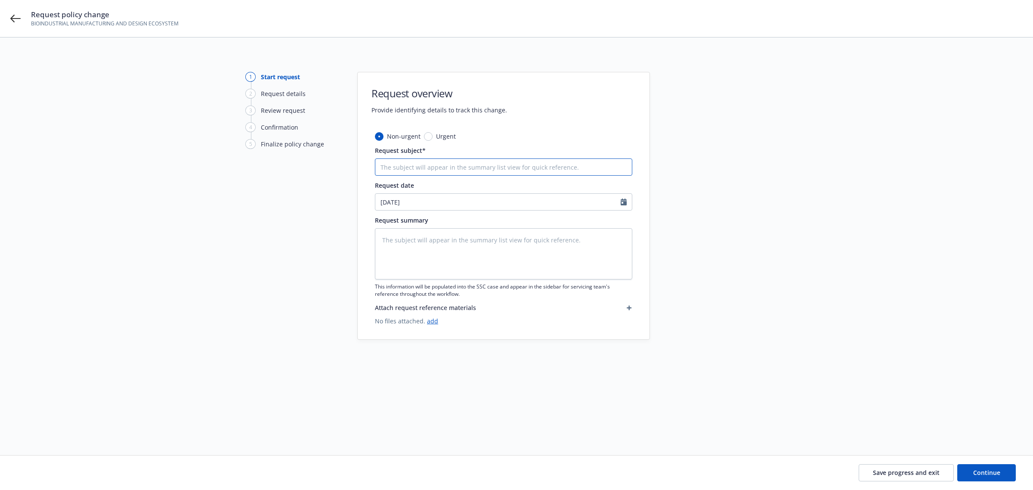
click at [402, 168] on input "Request subject*" at bounding box center [503, 166] width 257 height 17
click at [388, 164] on input "Request subject*" at bounding box center [503, 166] width 257 height 17
paste input "09/12/2025"
type textarea "x"
type input "09/12/2025"
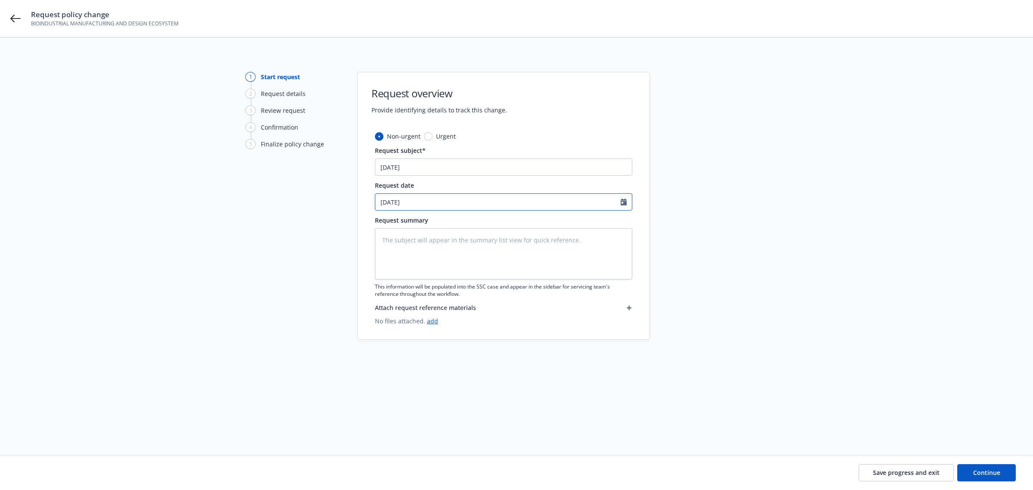
click at [414, 201] on input "09/24/2025" at bounding box center [497, 202] width 245 height 16
select select "9"
click at [414, 201] on input "09/24/2025" at bounding box center [497, 202] width 245 height 16
paste input "12"
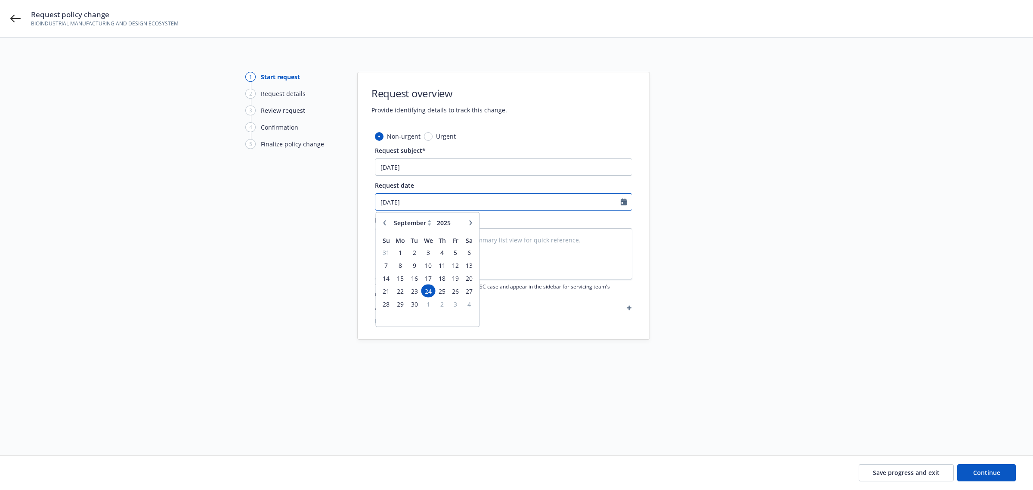
type input "09/12/2025"
click at [566, 254] on textarea at bounding box center [503, 253] width 257 height 51
click at [423, 244] on textarea at bounding box center [503, 253] width 257 height 51
paste textarea "In consideration of the premium paid, Form MLS 1202 07 22 is hereby amended wit…"
type textarea "x"
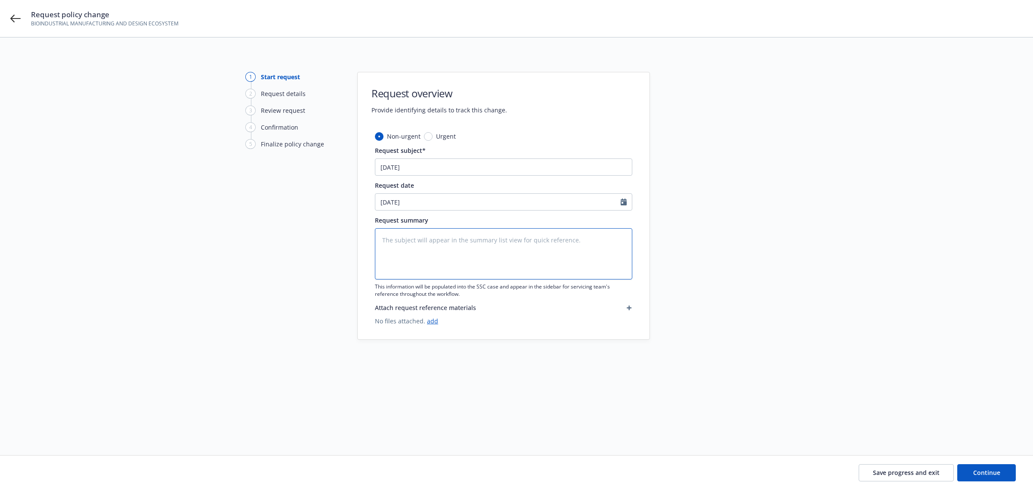
type textarea "In consideration of the premium paid, Form MLS 1202 07 22 is hereby amended wit…"
drag, startPoint x: 509, startPoint y: 251, endPoint x: 373, endPoint y: 233, distance: 137.2
click at [373, 233] on div "Non-urgent Urgent Request subject* 09/12/2025 Request date 09/12/2025 Request s…" at bounding box center [504, 235] width 292 height 207
type textarea "x"
type textarea "ABioMADE CA LLC Retroactive Date: 9/12/2025"
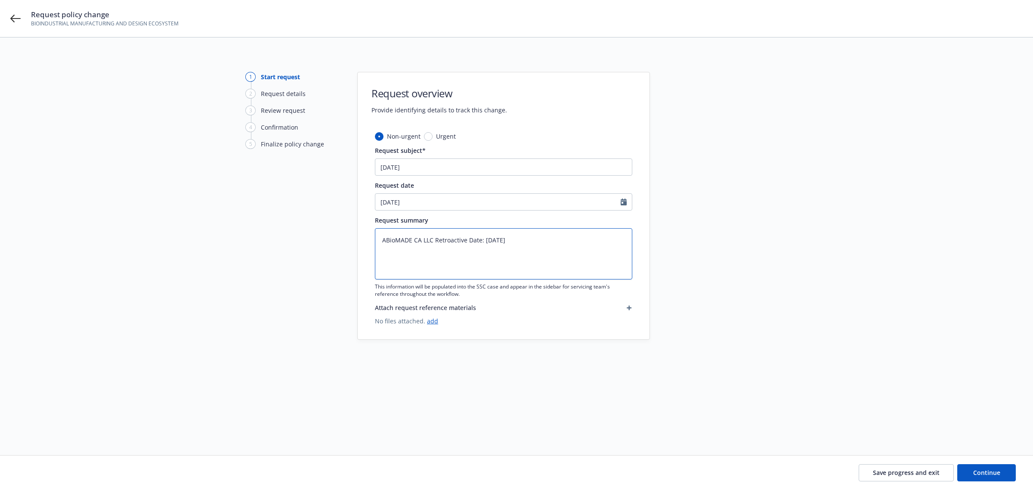
type textarea "x"
type textarea "AdBioMADE CA LLC Retroactive Date: 9/12/2025"
type textarea "x"
type textarea "AddBioMADE CA LLC Retroactive Date: 9/12/2025"
type textarea "x"
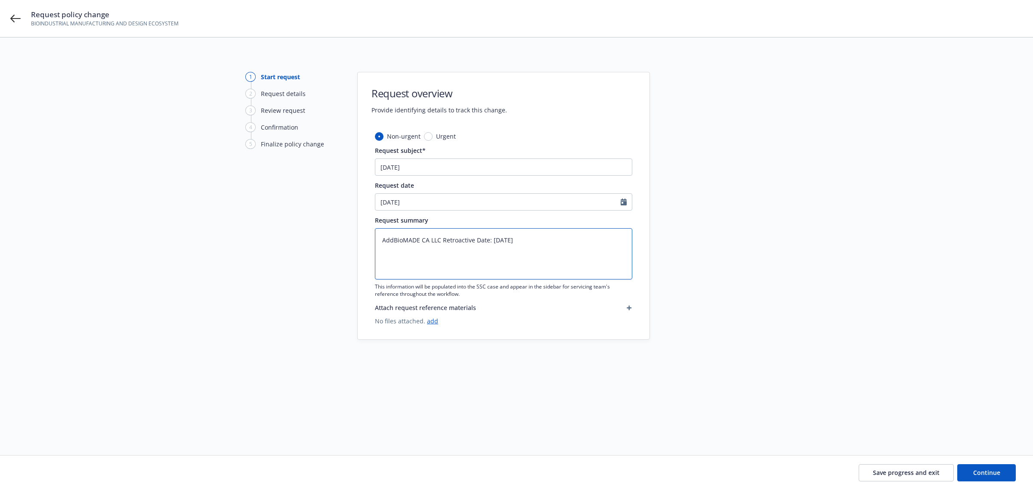
type textarea "Add BioMADE CA LLC Retroactive Date: 9/12/2025"
type textarea "x"
type textarea "Add NBioMADE CA LLC Retroactive Date: 9/12/2025"
type textarea "x"
type textarea "Add NaBioMADE CA LLC Retroactive Date: 9/12/2025"
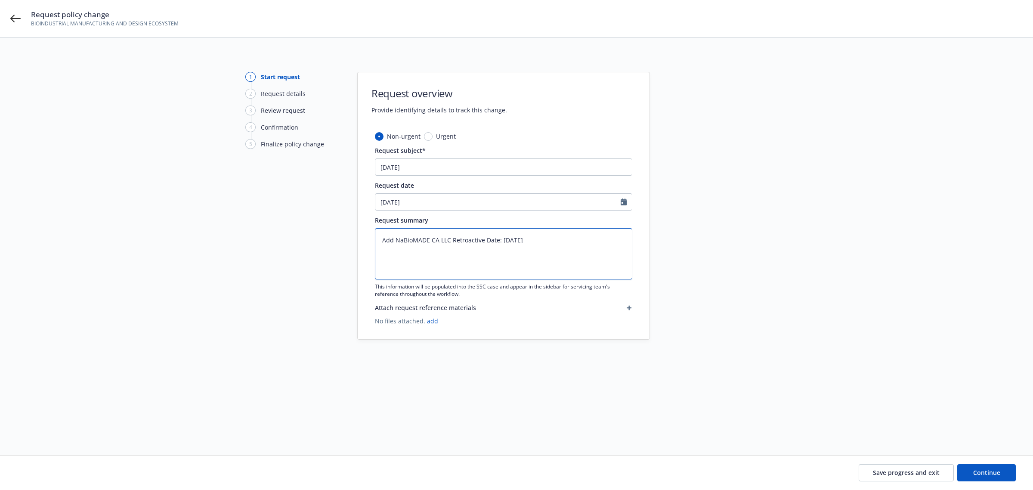
type textarea "x"
type textarea "Add NamBioMADE CA LLC Retroactive Date: 9/12/2025"
type textarea "x"
type textarea "Add NameBioMADE CA LLC Retroactive Date: 9/12/2025"
type textarea "x"
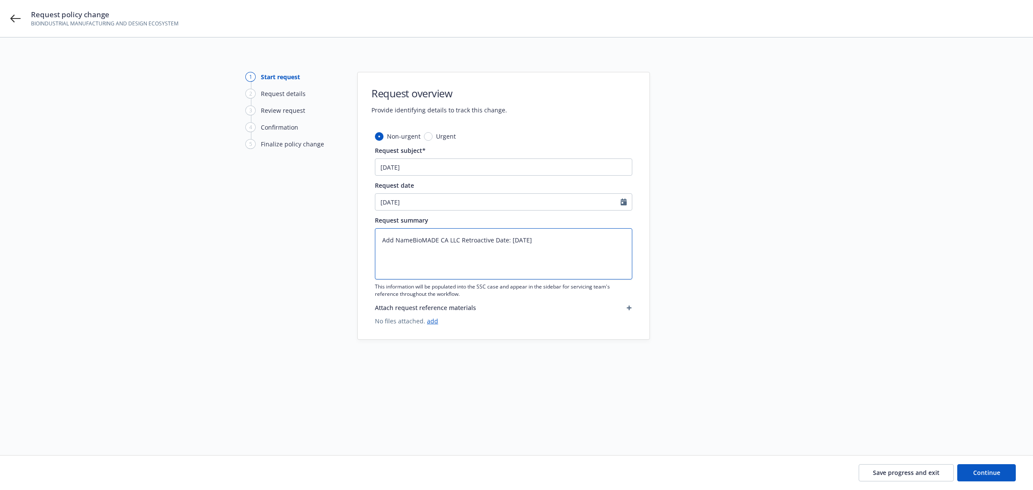
type textarea "Add NamedBioMADE CA LLC Retroactive Date: 9/12/2025"
type textarea "x"
type textarea "Add Named BioMADE CA LLC Retroactive Date: 9/12/2025"
type textarea "x"
type textarea "Add Named IBioMADE CA LLC Retroactive Date: 9/12/2025"
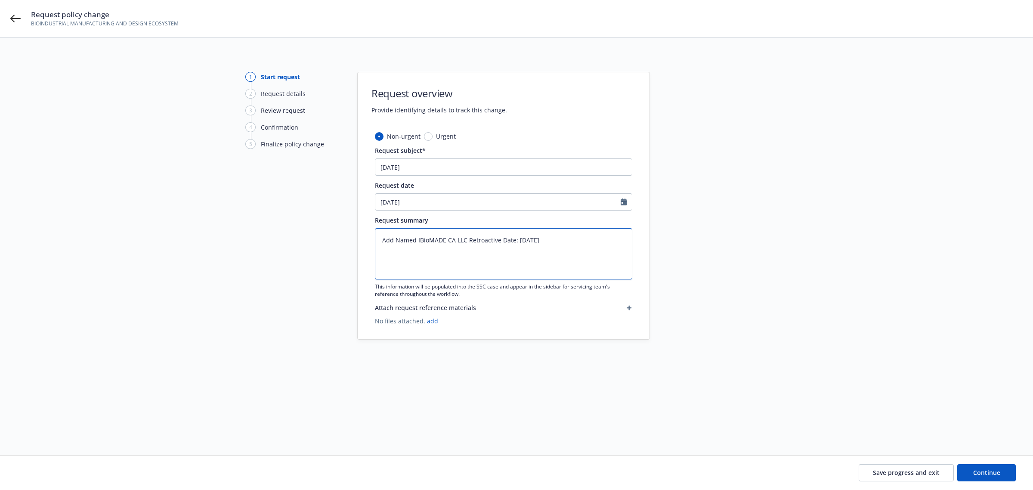
type textarea "x"
type textarea "Add Named InBioMADE CA LLC Retroactive Date: 9/12/2025"
type textarea "x"
type textarea "Add Named InsBioMADE CA LLC Retroactive Date: 9/12/2025"
type textarea "x"
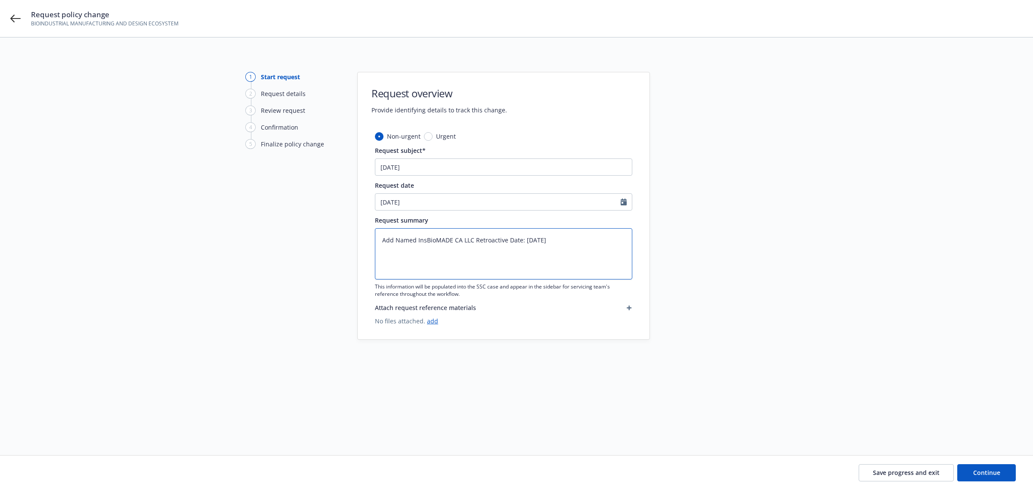
type textarea "Add Named InsuBioMADE CA LLC Retroactive Date: 9/12/2025"
type textarea "x"
type textarea "Add Named InsurBioMADE CA LLC Retroactive Date: 9/12/2025"
type textarea "x"
type textarea "Add Named InsureBioMADE CA LLC Retroactive Date: 9/12/2025"
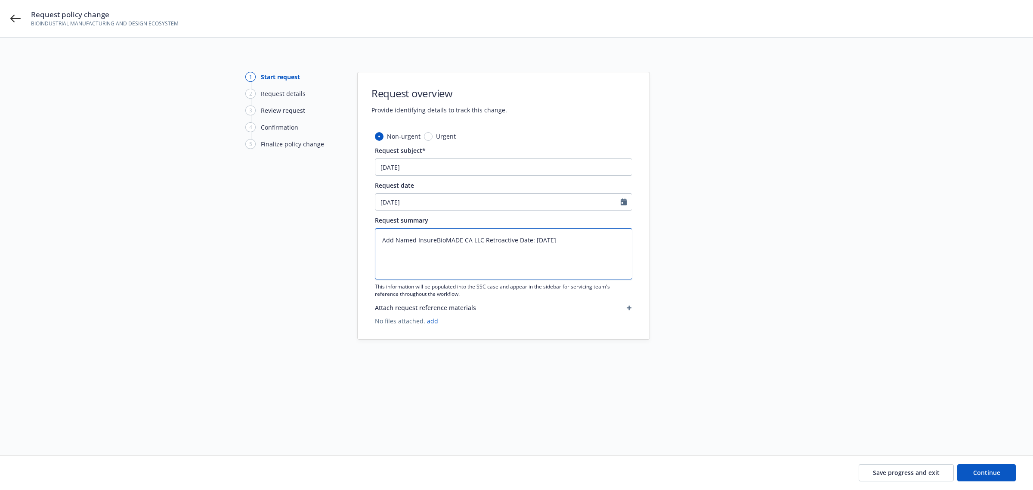
type textarea "x"
type textarea "Add Named InsuredBioMADE CA LLC Retroactive Date: 9/12/2025"
type textarea "x"
type textarea "Add Named Insured:BioMADE CA LLC Retroactive Date: 9/12/2025"
type textarea "x"
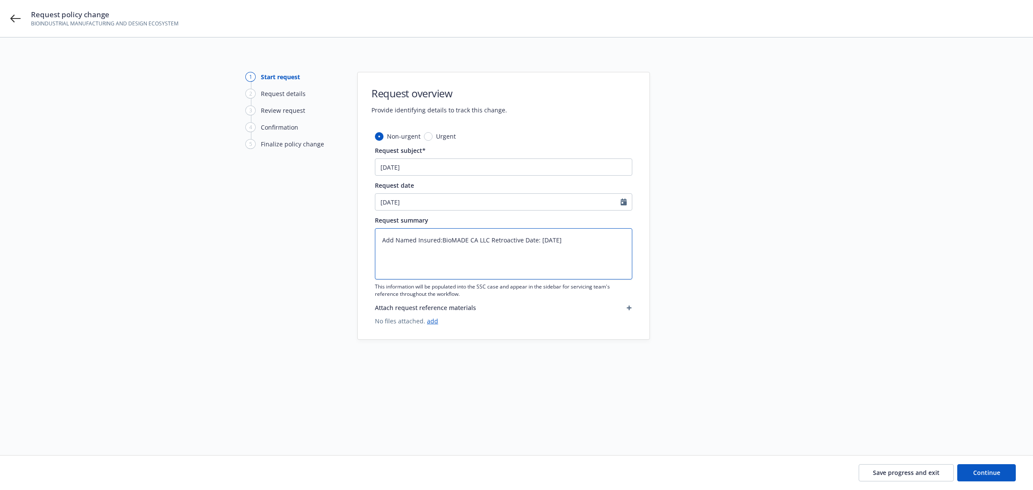
type textarea "Add Named Insured: BioMADE CA LLC Retroactive Date: 9/12/2025"
drag, startPoint x: 592, startPoint y: 240, endPoint x: 494, endPoint y: 238, distance: 98.2
click at [494, 238] on textarea "Add Named Insured: BioMADE CA LLC Retroactive Date: 9/12/2025" at bounding box center [503, 253] width 257 height 51
type textarea "x"
type textarea "Add Named Insured: BioMADE CA LLC R"
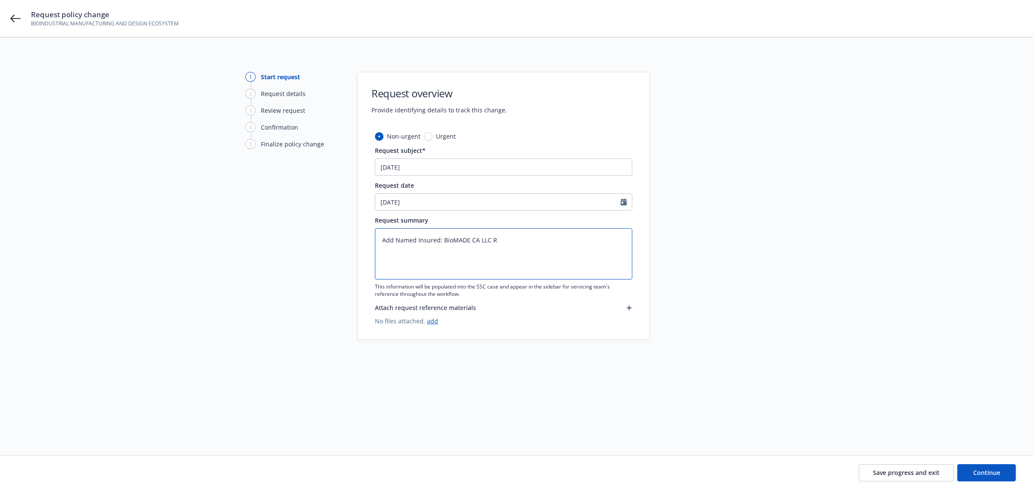
type textarea "x"
type textarea "Add Named Insured: BioMADE CA LLC"
click at [986, 479] on button "Continue" at bounding box center [986, 472] width 59 height 17
type textarea "x"
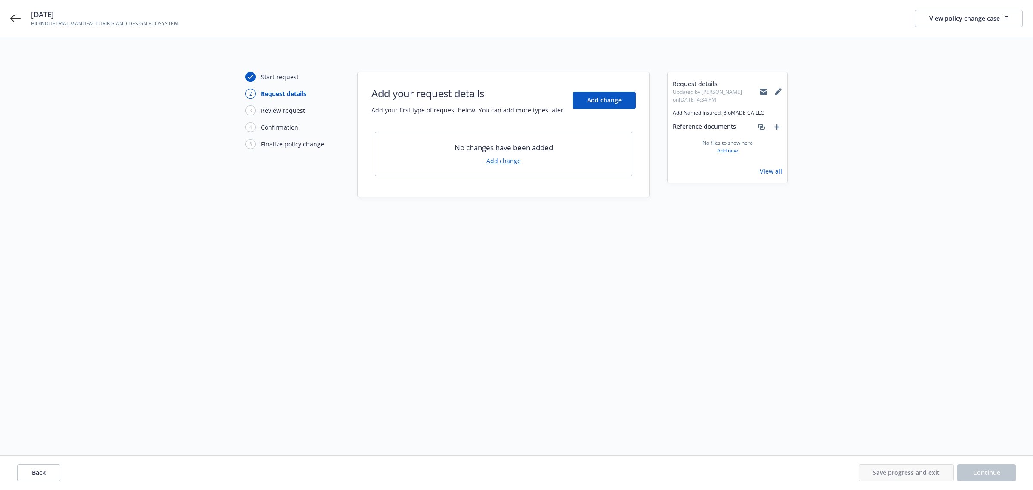
click at [506, 158] on link "Add change" at bounding box center [503, 160] width 34 height 9
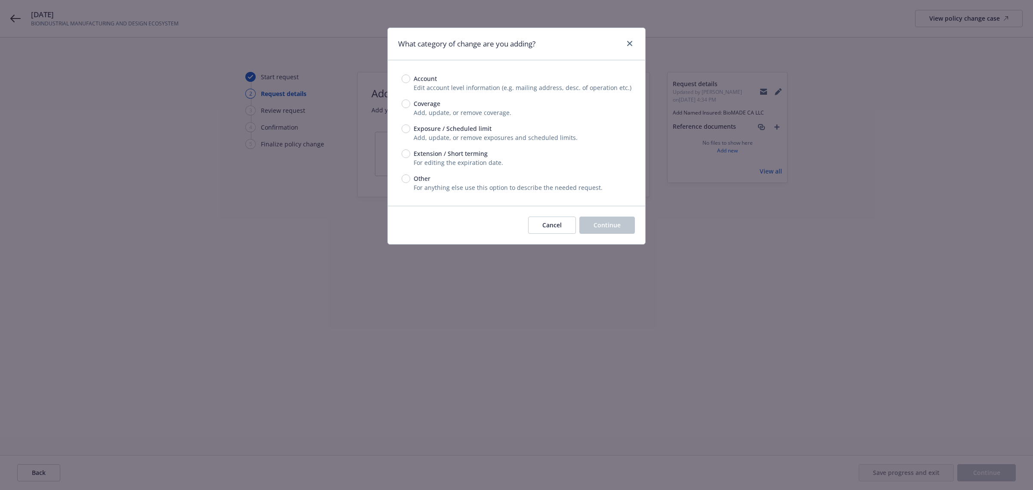
click at [428, 127] on span "Exposure / Scheduled limit" at bounding box center [453, 128] width 78 height 9
click at [410, 127] on input "Exposure / Scheduled limit" at bounding box center [406, 128] width 9 height 9
radio input "true"
click at [619, 222] on span "Continue" at bounding box center [607, 225] width 27 height 8
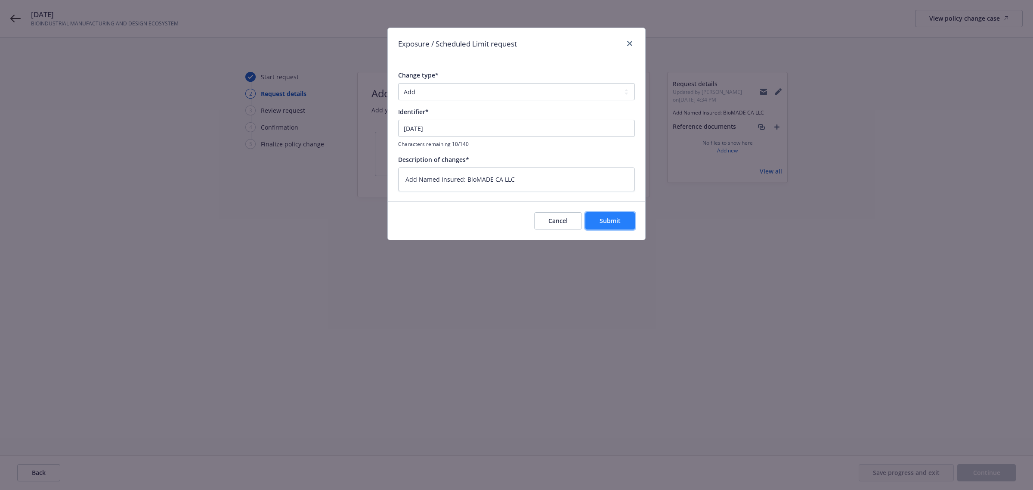
click at [618, 222] on span "Submit" at bounding box center [610, 221] width 21 height 8
type textarea "x"
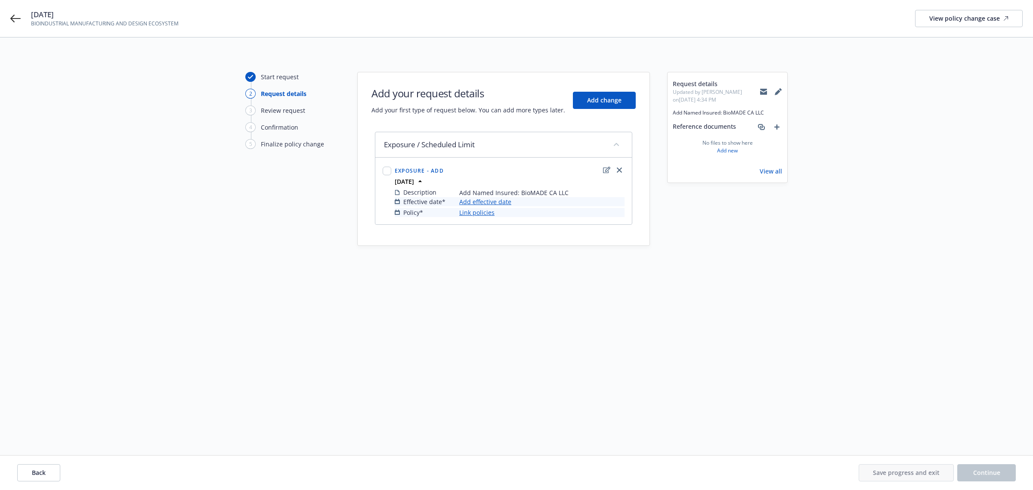
click at [493, 205] on link "Add effective date" at bounding box center [485, 201] width 52 height 9
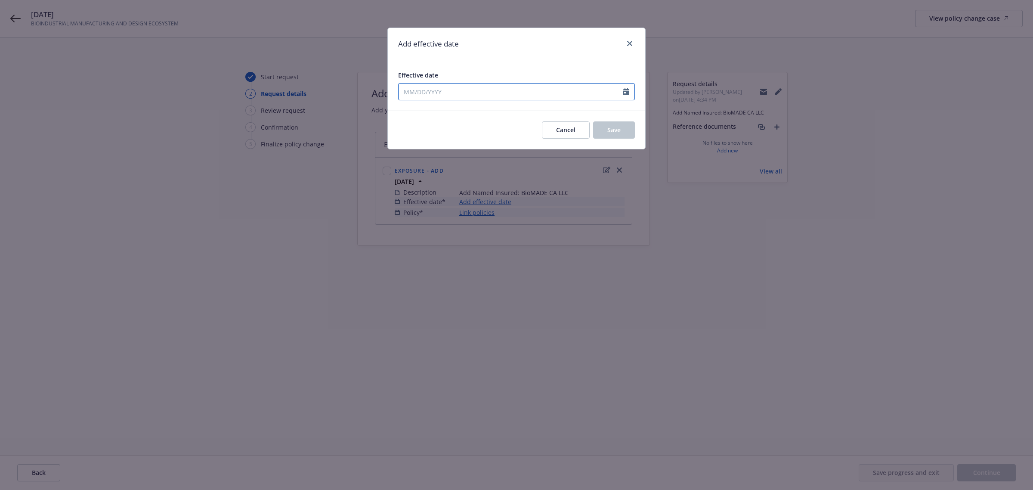
click at [448, 93] on input "Effective date" at bounding box center [511, 92] width 225 height 16
select select "9"
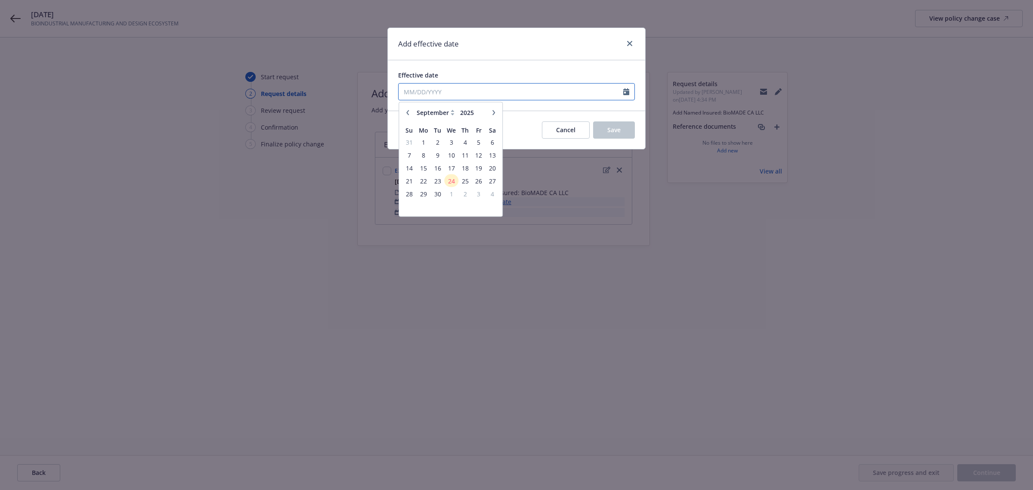
paste input "In consideration of the premium paid, Form MLS 1202 07 22 is hereby amended wit…"
type input "In consideration of the premium paid, Form MLS 1202 07 22 is hereby amended wit…"
click at [478, 157] on span "12" at bounding box center [479, 154] width 12 height 11
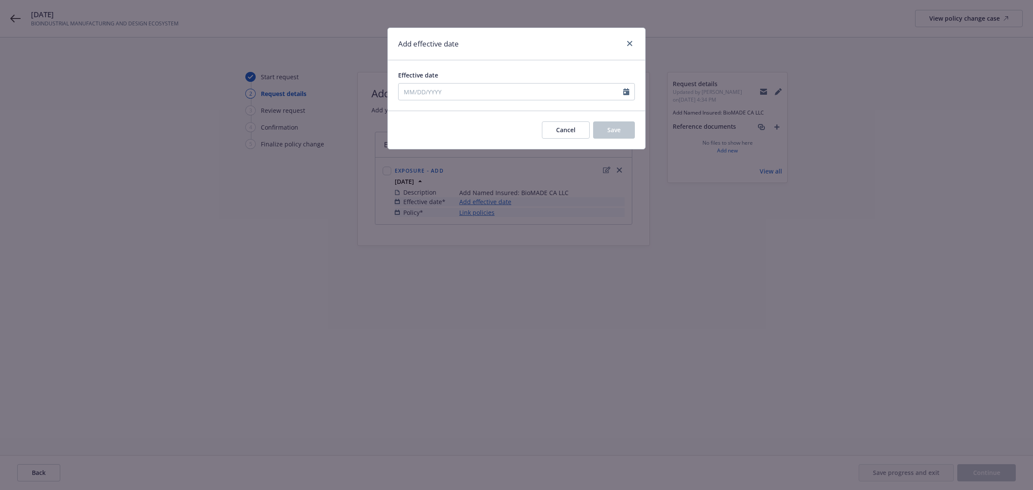
type input "09/12/2025"
click at [620, 130] on span "Save" at bounding box center [613, 130] width 13 height 8
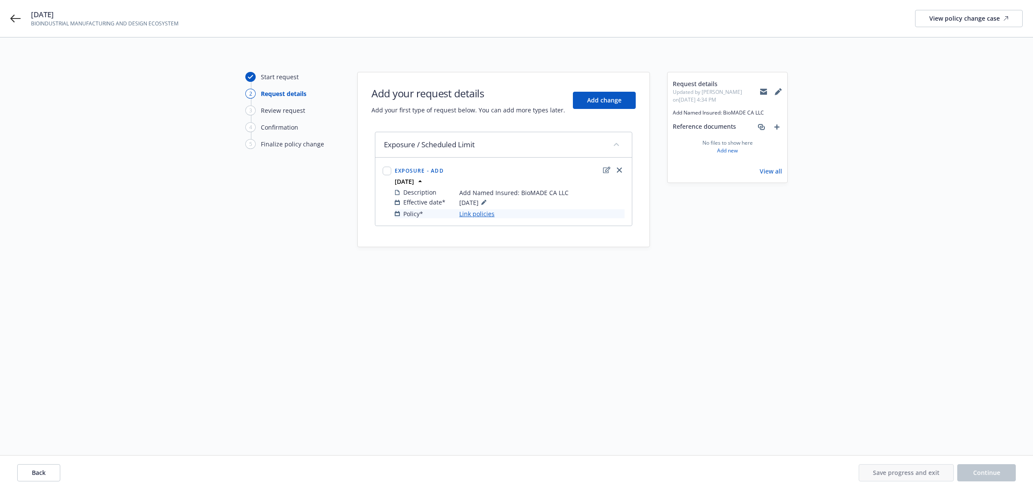
click at [469, 220] on div "Description Add Named Insured: BioMADE CA LLC Effective date* 09/12/2025 Policy…" at bounding box center [509, 203] width 233 height 34
click at [472, 214] on link "Link policies" at bounding box center [476, 213] width 35 height 9
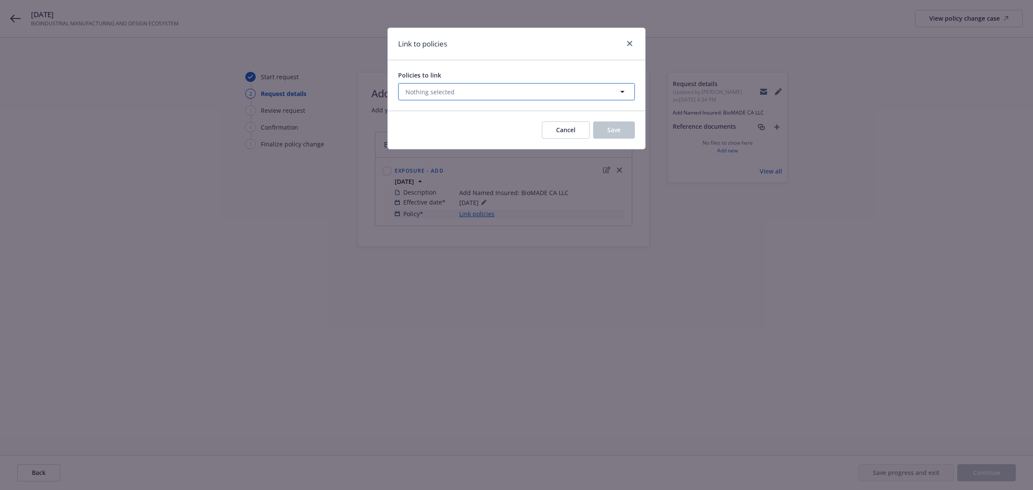
click at [477, 90] on button "Nothing selected" at bounding box center [516, 91] width 237 height 17
select select "ACTIVE"
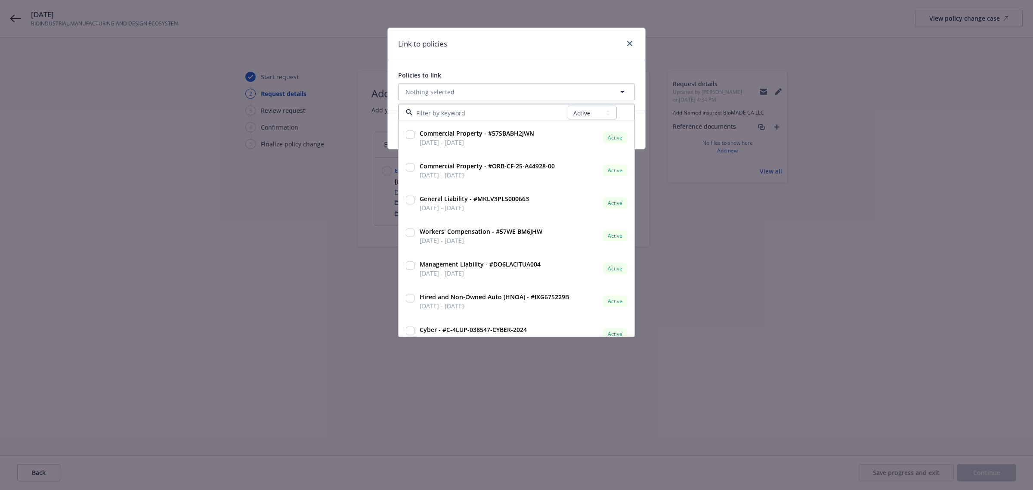
type input "MKLV3PLS000663"
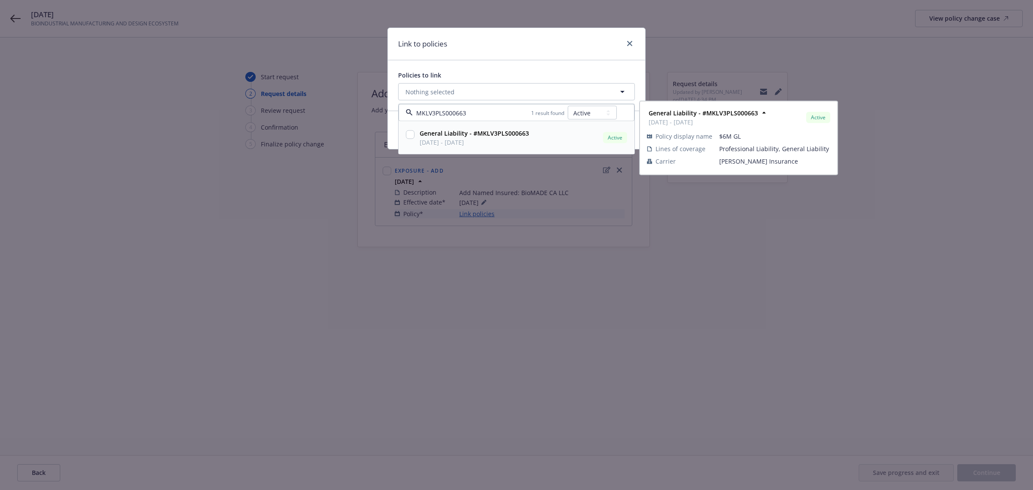
click at [409, 132] on input "checkbox" at bounding box center [410, 134] width 9 height 9
checkbox input "true"
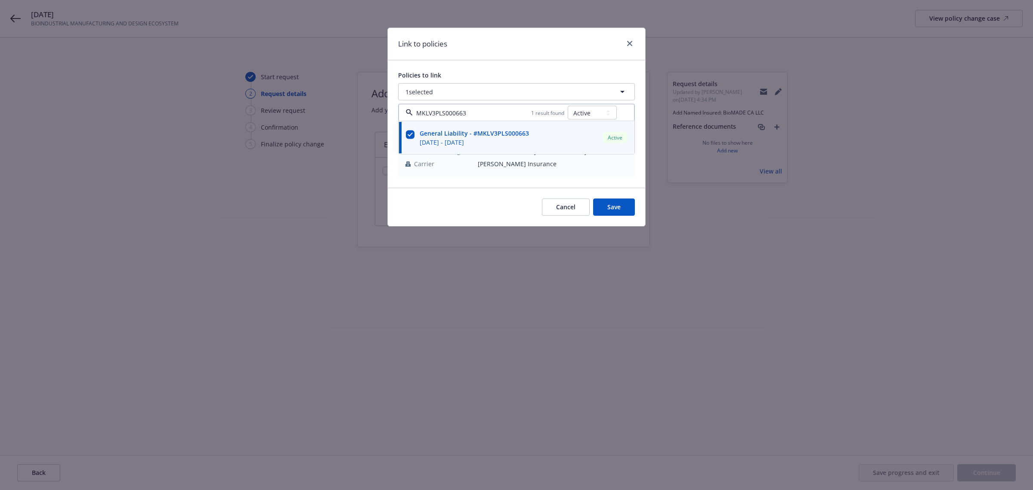
type input "MKLV3PLS000663"
click at [488, 210] on div "Cancel Save" at bounding box center [516, 207] width 257 height 38
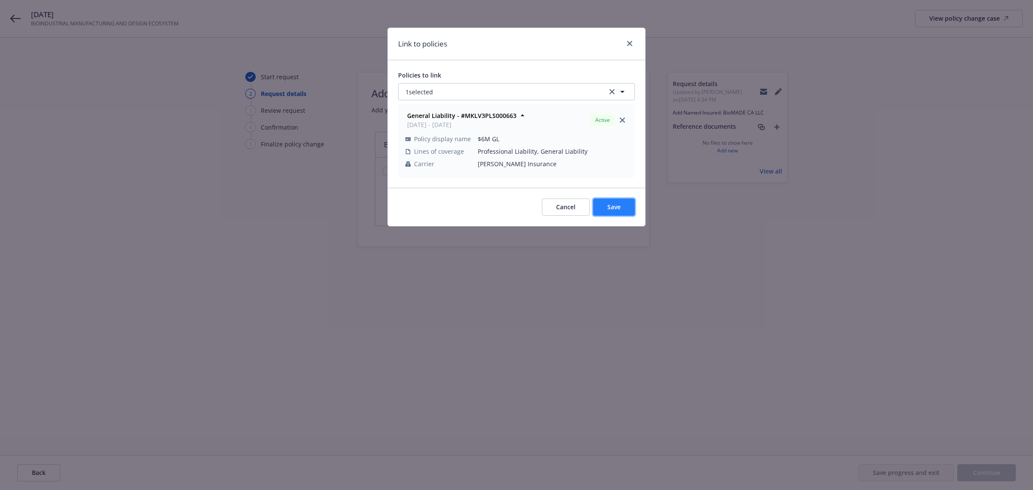
click at [610, 206] on span "Save" at bounding box center [613, 207] width 13 height 8
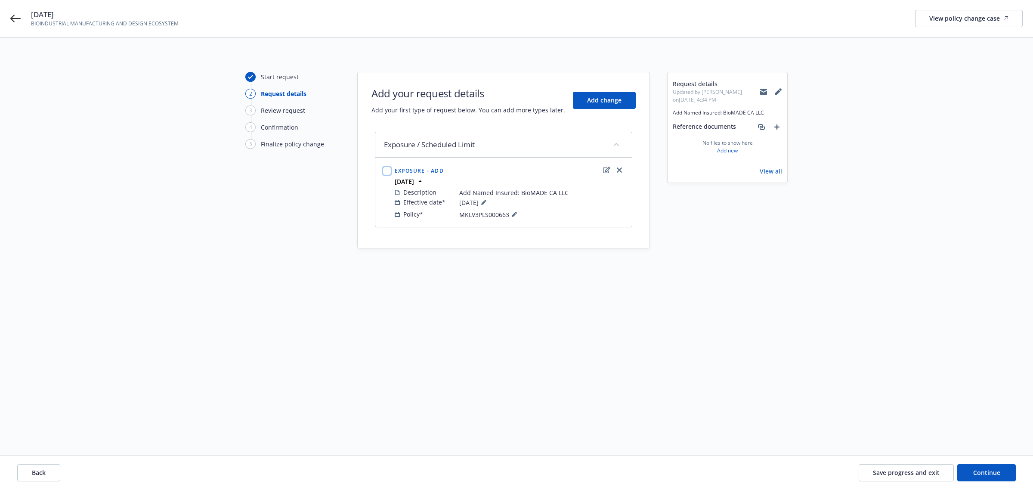
click at [386, 172] on input "checkbox" at bounding box center [387, 171] width 9 height 9
checkbox input "true"
click at [975, 470] on span "Continue" at bounding box center [986, 472] width 27 height 8
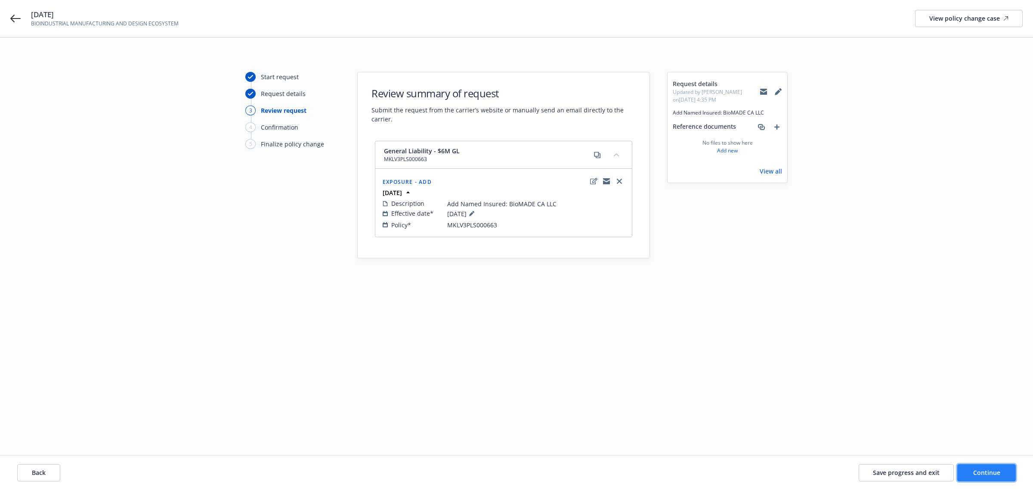
click at [972, 470] on button "Continue" at bounding box center [986, 472] width 59 height 17
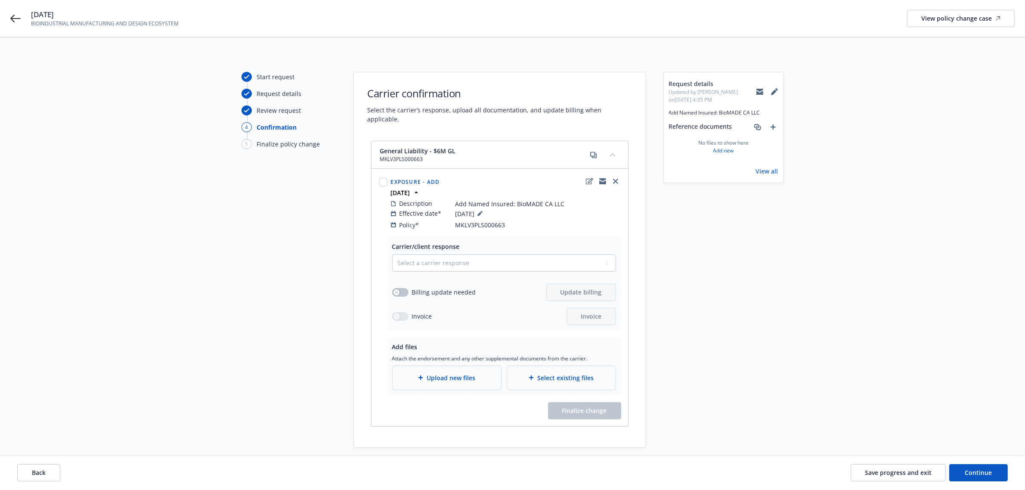
click at [377, 175] on div at bounding box center [383, 202] width 12 height 57
click at [384, 178] on input "checkbox" at bounding box center [383, 182] width 9 height 9
checkbox input "true"
click at [460, 255] on select "Select a carrier response Accepted Accepted with revision No endorsement needed…" at bounding box center [504, 262] width 224 height 17
select select "ACCEPTED"
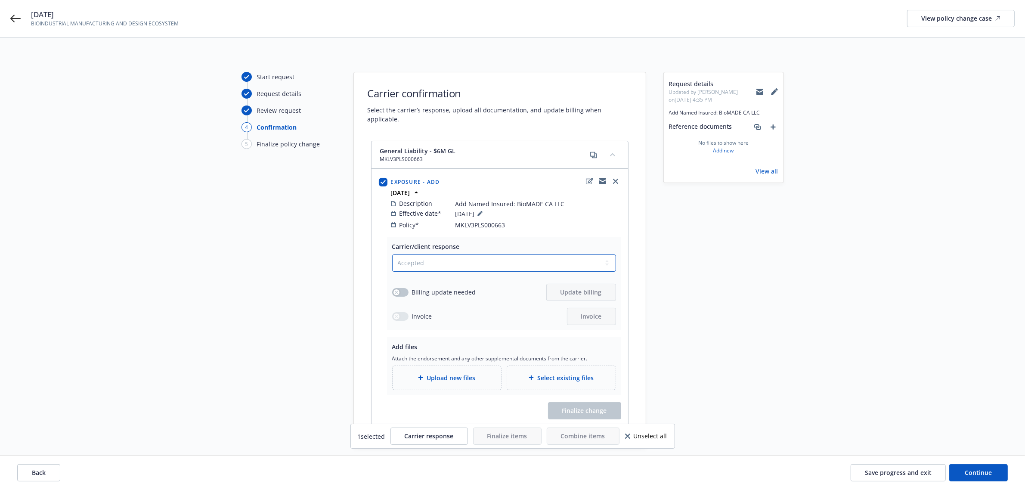
click at [392, 254] on select "Select a carrier response Accepted Accepted with revision No endorsement needed…" at bounding box center [504, 262] width 224 height 17
click at [473, 373] on span "Upload new files" at bounding box center [451, 377] width 49 height 9
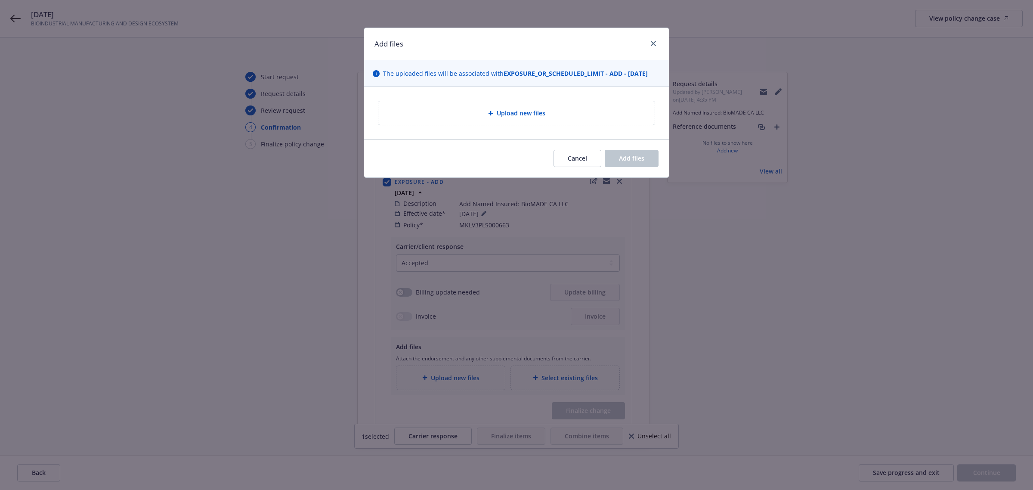
click at [511, 113] on span "Upload new files" at bounding box center [521, 112] width 49 height 9
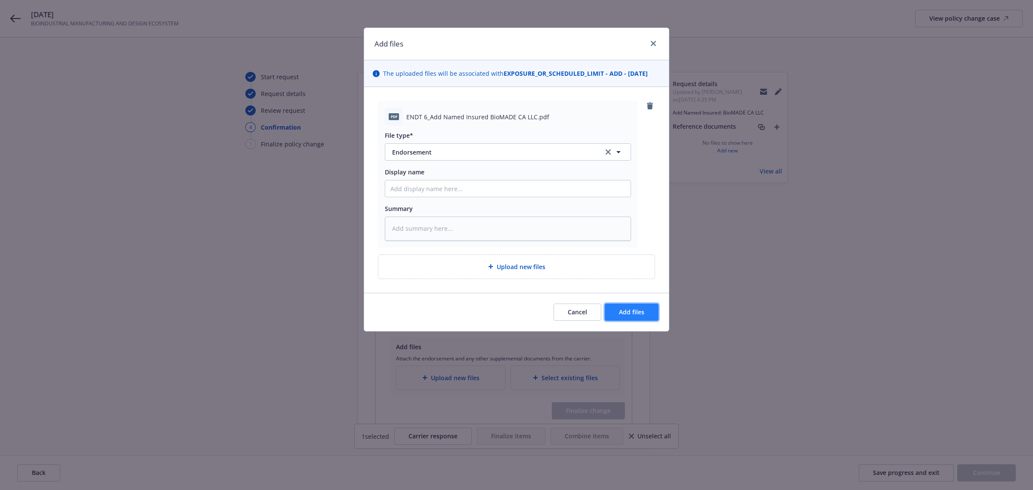
click at [642, 308] on span "Add files" at bounding box center [631, 312] width 25 height 8
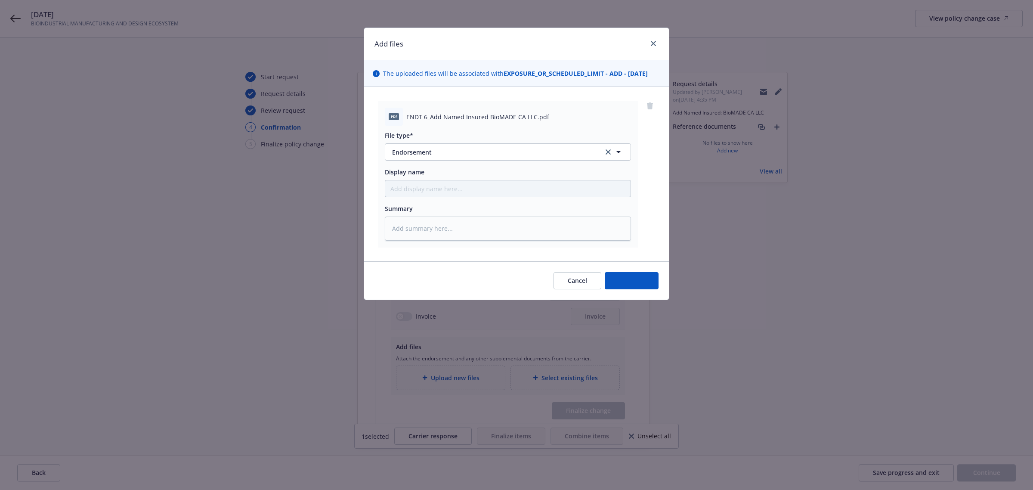
type textarea "x"
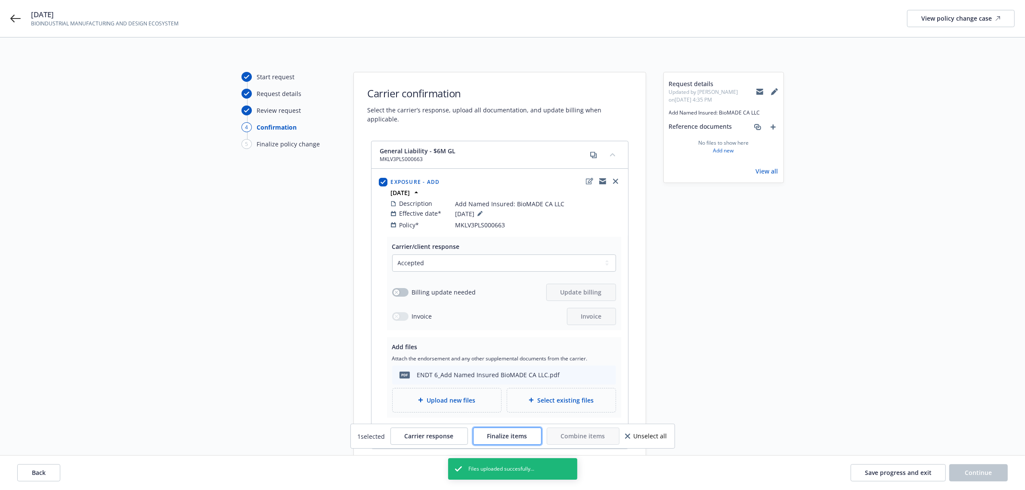
click at [530, 441] on button "Finalize items" at bounding box center [507, 435] width 68 height 17
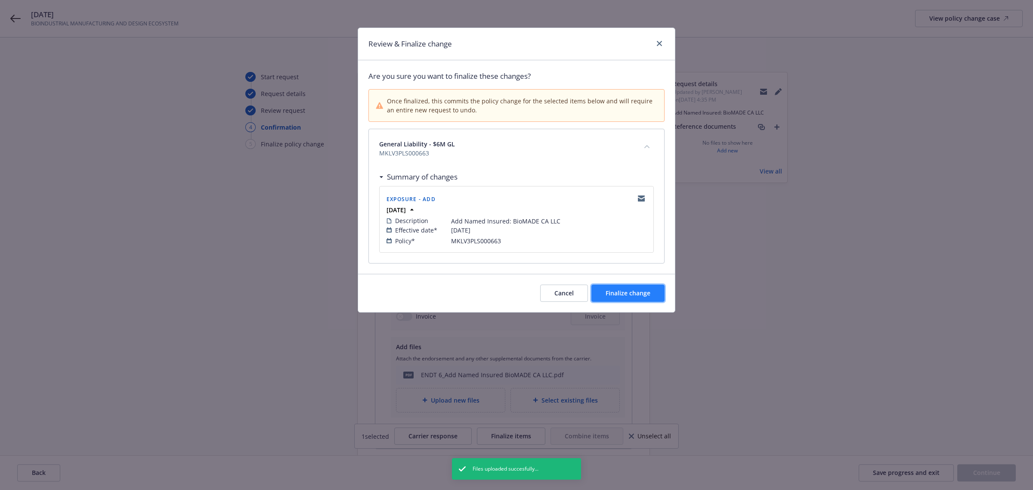
click at [623, 287] on button "Finalize change" at bounding box center [627, 293] width 73 height 17
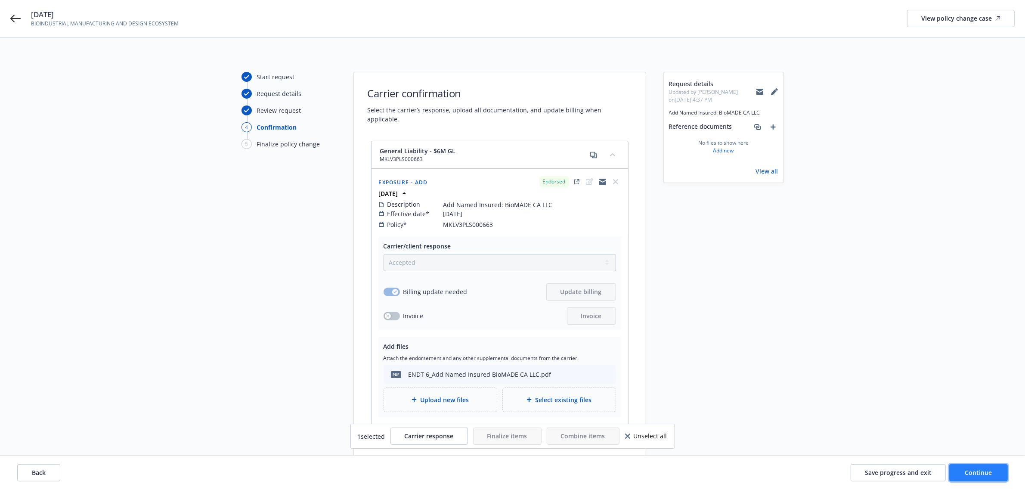
click at [968, 475] on span "Continue" at bounding box center [978, 472] width 27 height 8
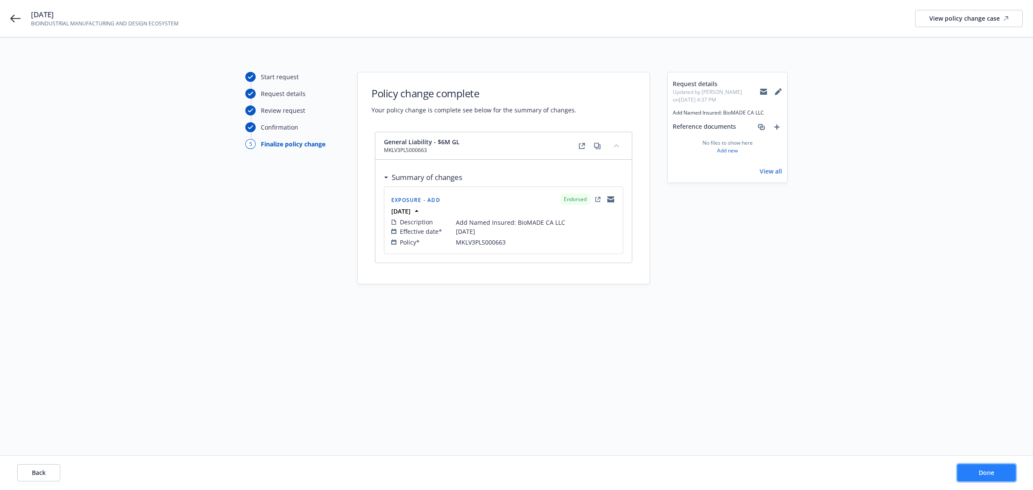
click at [1009, 476] on button "Done" at bounding box center [986, 472] width 59 height 17
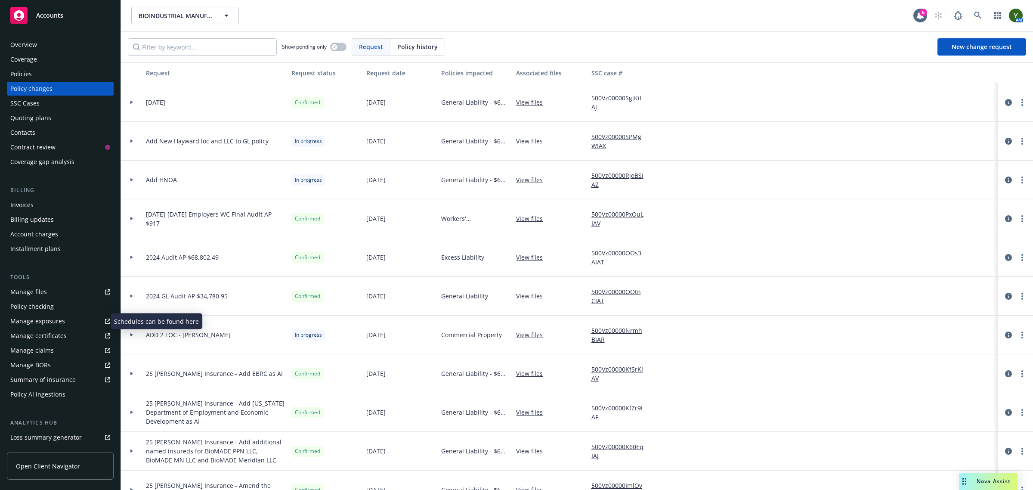
click at [40, 317] on div "Manage exposures" at bounding box center [37, 321] width 55 height 14
click at [24, 44] on div "Overview" at bounding box center [23, 45] width 27 height 14
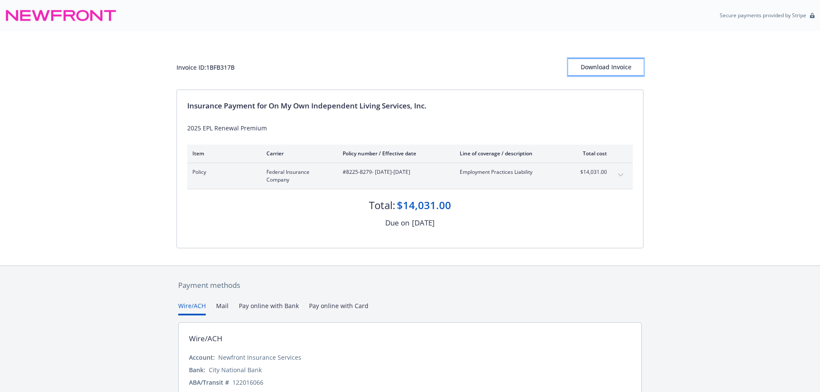
click at [615, 65] on div "Download Invoice" at bounding box center [605, 67] width 75 height 16
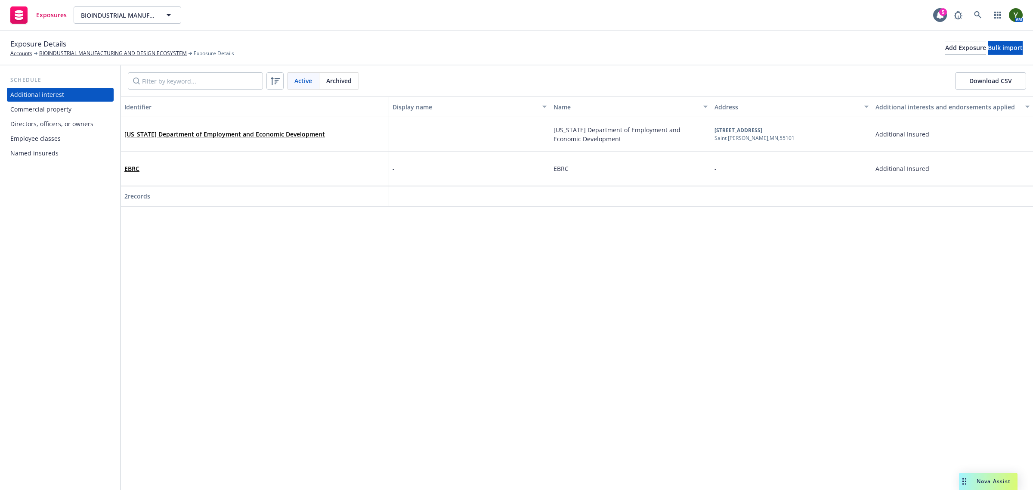
click at [80, 153] on div "Named insureds" at bounding box center [60, 153] width 100 height 14
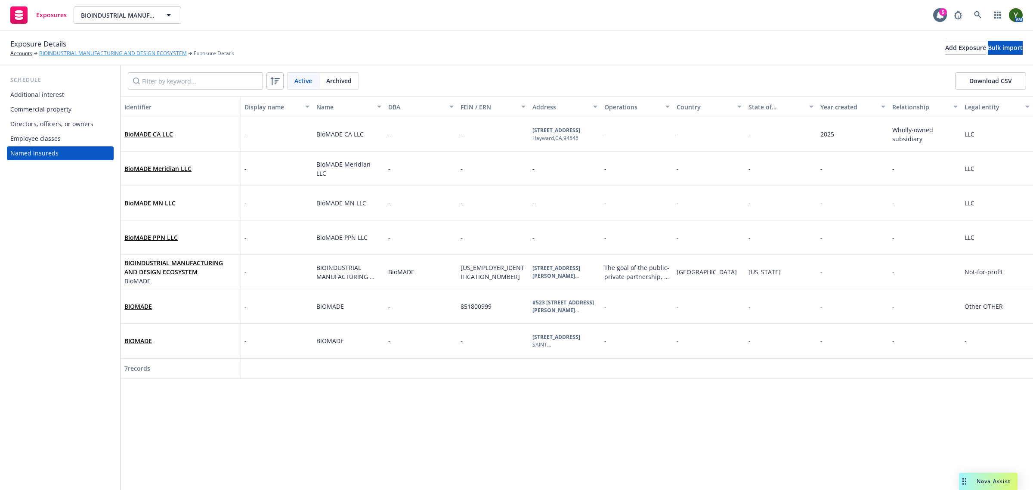
click at [46, 52] on link "BIOINDUSTRIAL MANUFACTURING AND DESIGN ECOSYSTEM" at bounding box center [113, 54] width 148 height 8
